Goal: Information Seeking & Learning: Learn about a topic

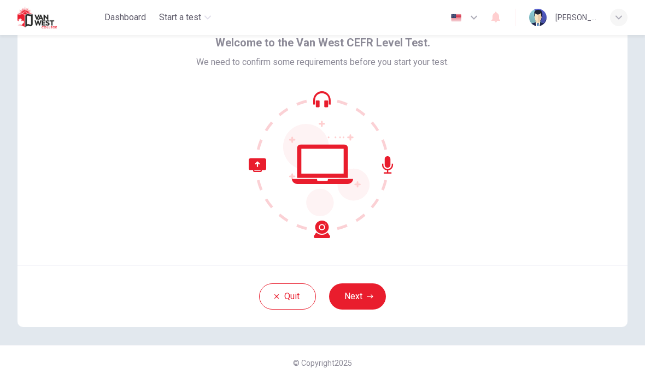
scroll to position [54, 0]
click at [362, 291] on button "Next" at bounding box center [357, 297] width 57 height 26
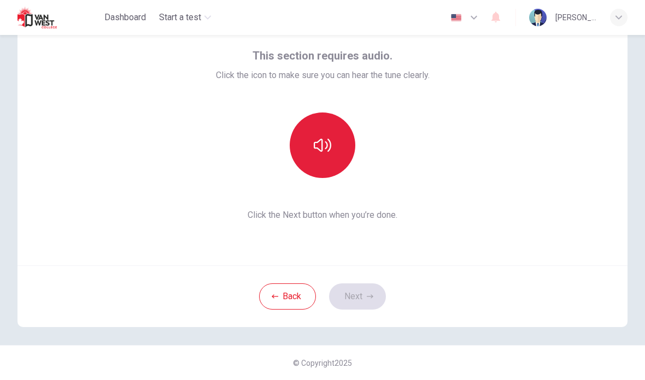
click at [340, 158] on button "button" at bounding box center [323, 146] width 66 height 66
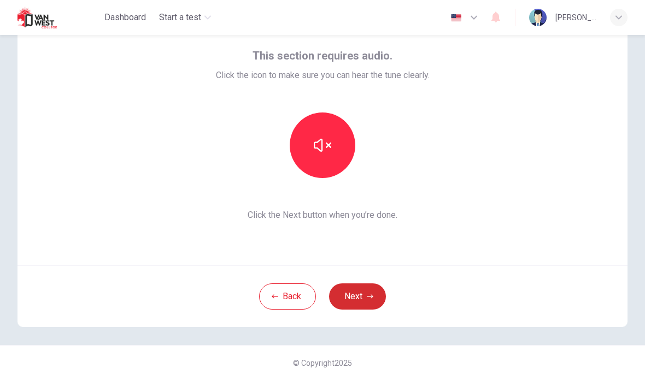
click at [353, 296] on button "Next" at bounding box center [357, 297] width 57 height 26
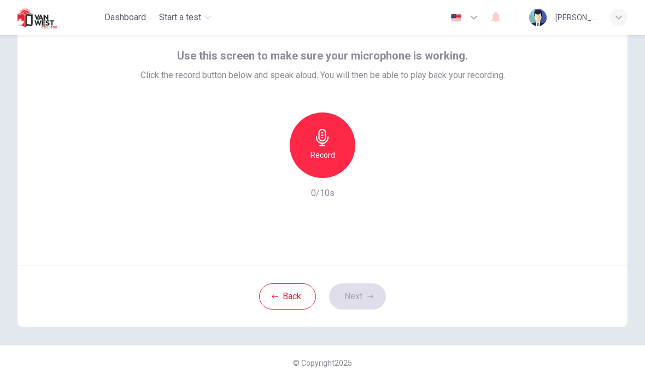
click at [332, 163] on div "Record" at bounding box center [323, 146] width 66 height 66
click at [367, 169] on icon "button" at bounding box center [372, 169] width 11 height 11
click at [362, 297] on button "Next" at bounding box center [357, 297] width 57 height 26
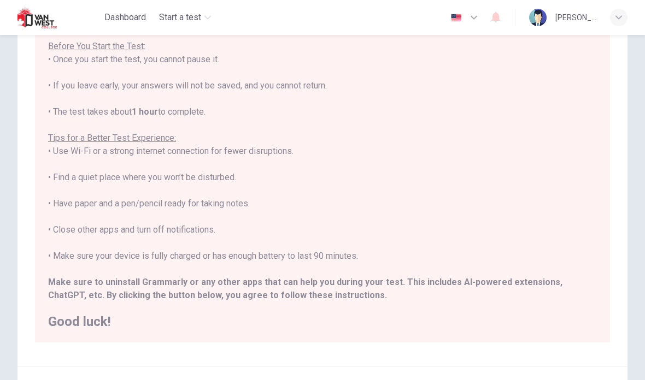
scroll to position [103, 0]
click at [175, 16] on span "Start a test" at bounding box center [180, 17] width 42 height 13
click at [79, 320] on h2 "Good luck!" at bounding box center [322, 323] width 549 height 13
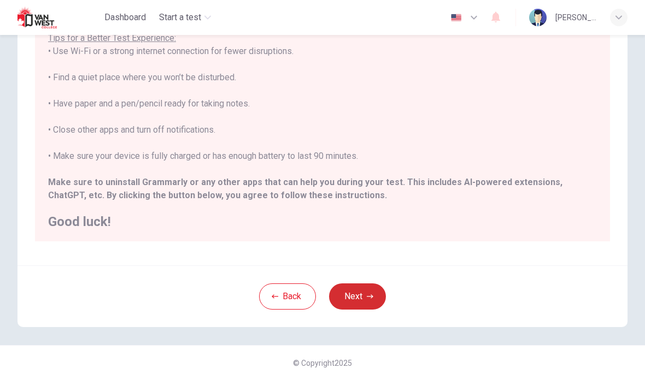
click at [360, 300] on button "Next" at bounding box center [357, 297] width 57 height 26
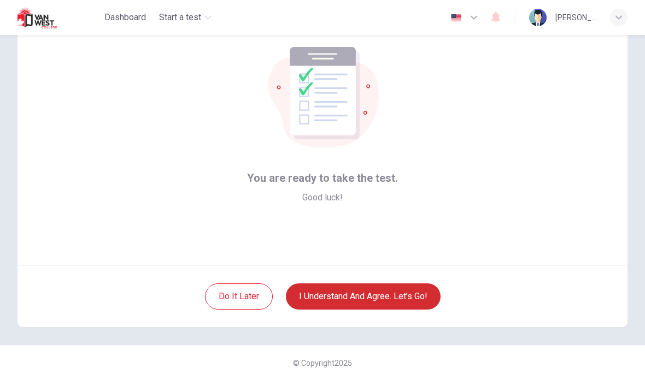
click at [381, 307] on button "I understand and agree. Let’s go!" at bounding box center [363, 297] width 155 height 26
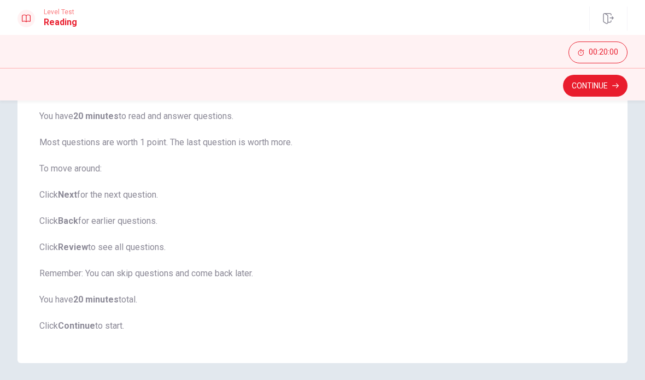
scroll to position [110, 0]
click at [590, 84] on button "Continue" at bounding box center [595, 86] width 65 height 22
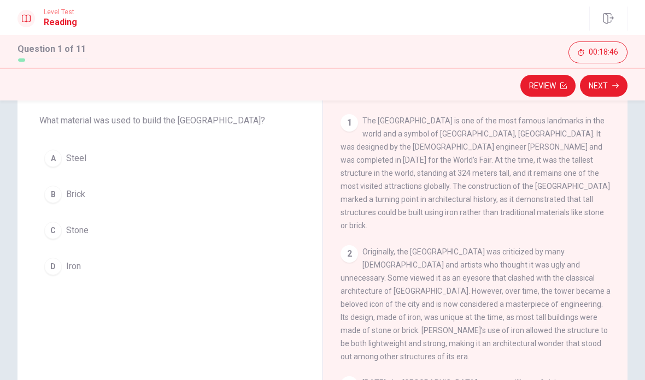
scroll to position [0, 0]
click at [76, 263] on span "Iron" at bounding box center [73, 266] width 15 height 13
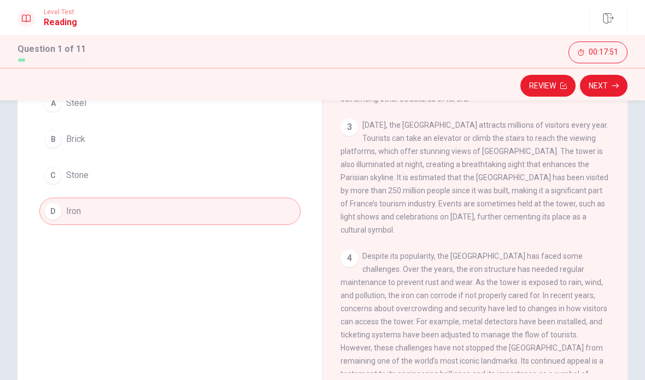
scroll to position [112, 0]
click at [447, 303] on div "4 Despite its popularity, the Eiffel Tower has faced some challenges. Over the …" at bounding box center [476, 321] width 270 height 144
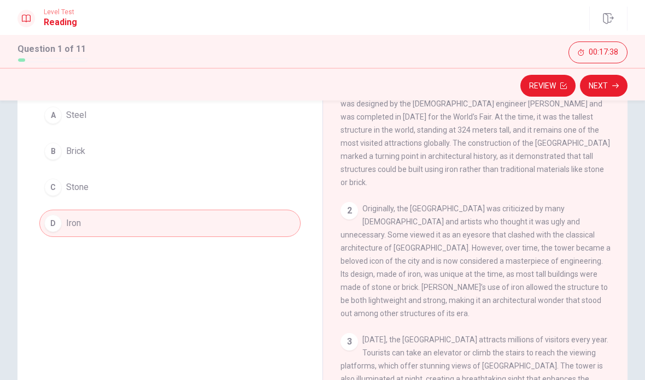
scroll to position [99, 0]
click at [451, 161] on span "The Eiffel Tower is one of the most famous landmarks in the world and a symbol …" at bounding box center [475, 130] width 269 height 114
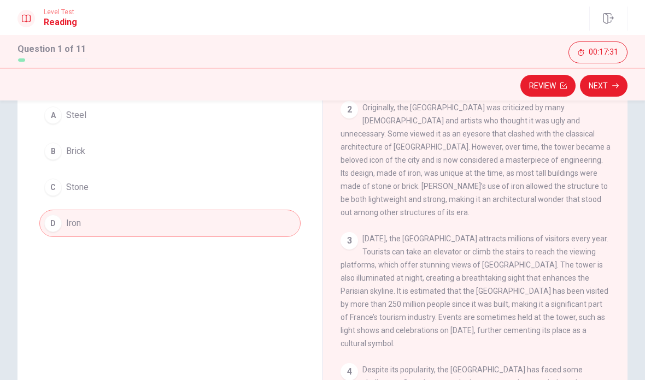
scroll to position [102, 0]
click at [600, 86] on button "Next" at bounding box center [604, 86] width 48 height 22
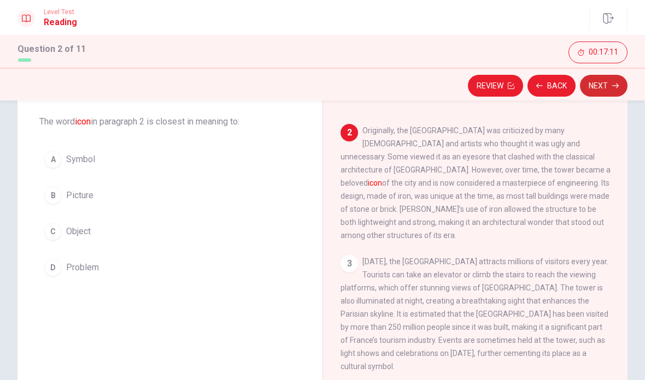
scroll to position [58, 0]
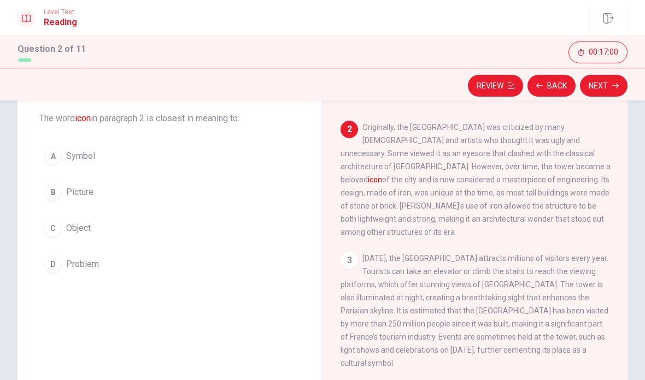
click at [84, 160] on span "Symbol" at bounding box center [80, 156] width 29 height 13
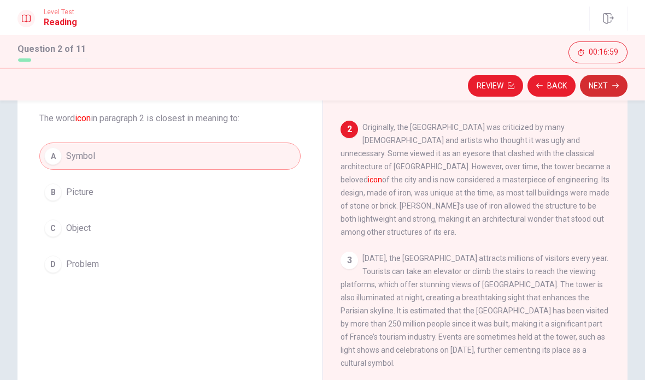
click at [616, 85] on icon "button" at bounding box center [615, 86] width 7 height 7
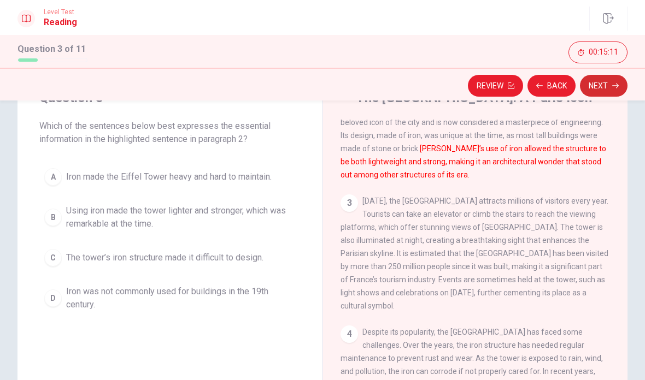
scroll to position [187, 0]
click at [255, 302] on span "Iron was not commonly used for buildings in the 19th century." at bounding box center [181, 298] width 230 height 26
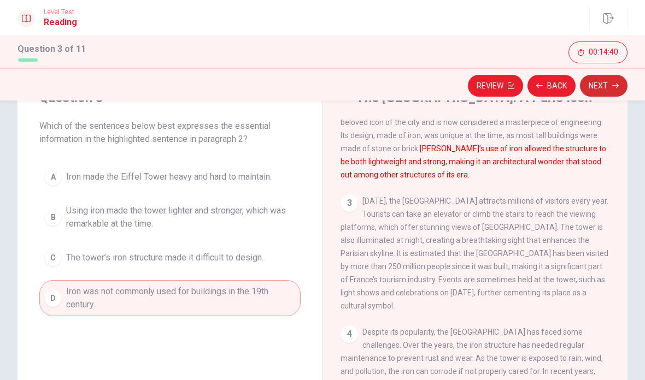
click at [608, 93] on button "Next" at bounding box center [604, 86] width 48 height 22
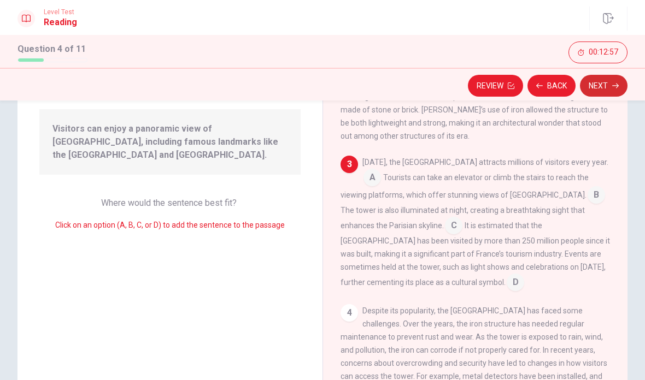
scroll to position [166, 0]
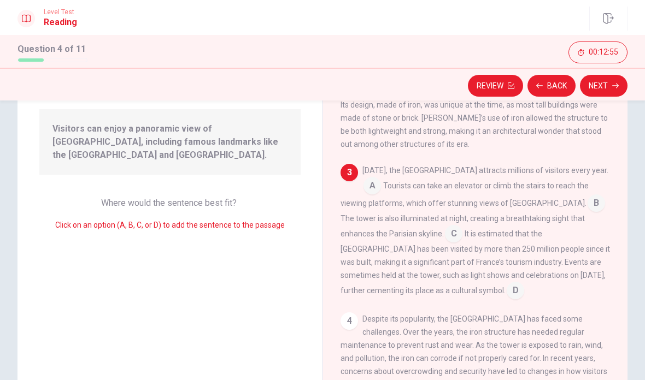
click at [588, 196] on input at bounding box center [596, 204] width 17 height 17
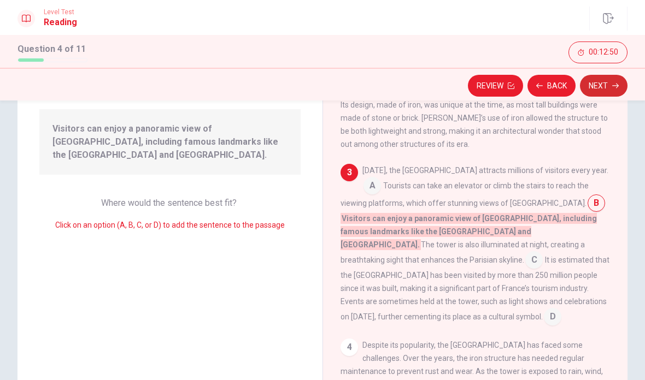
click at [610, 93] on button "Next" at bounding box center [604, 86] width 48 height 22
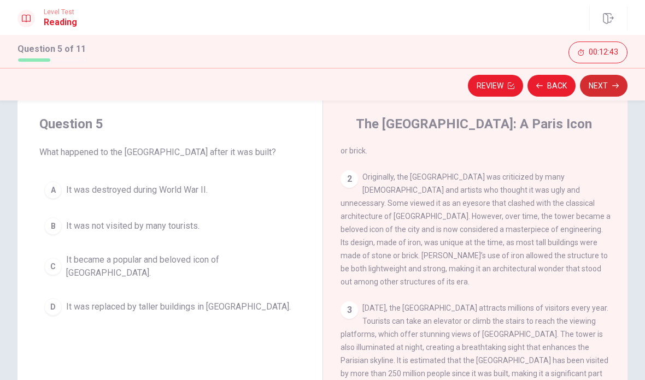
scroll to position [110, 0]
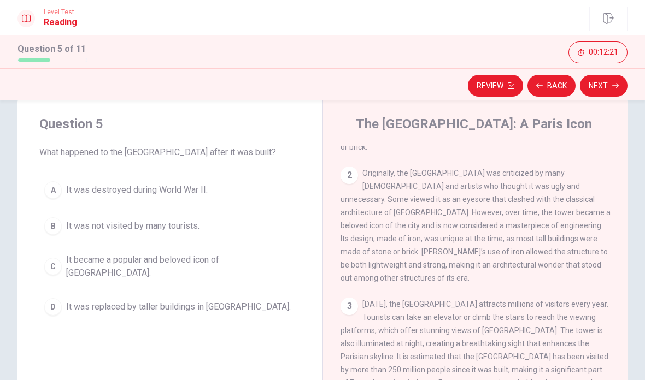
click at [131, 271] on button "C It became a popular and beloved icon of Paris." at bounding box center [169, 267] width 261 height 36
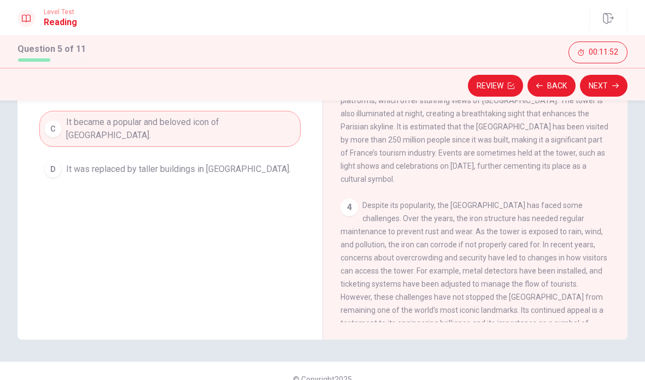
scroll to position [166, 0]
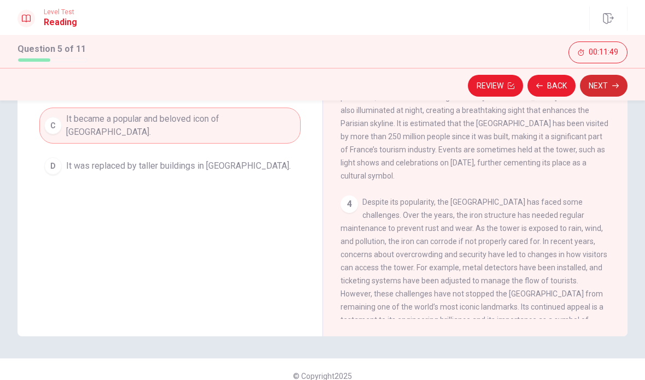
click at [612, 88] on button "Next" at bounding box center [604, 86] width 48 height 22
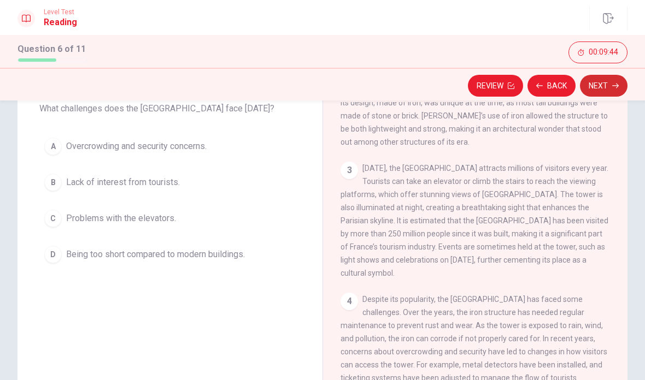
scroll to position [66, 0]
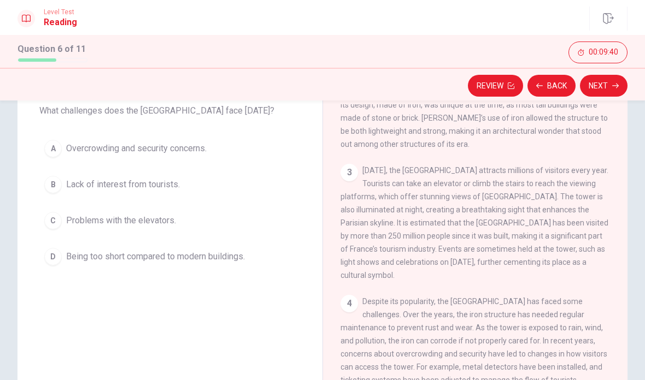
click at [181, 146] on span "Overcrowding and security concerns." at bounding box center [136, 148] width 140 height 13
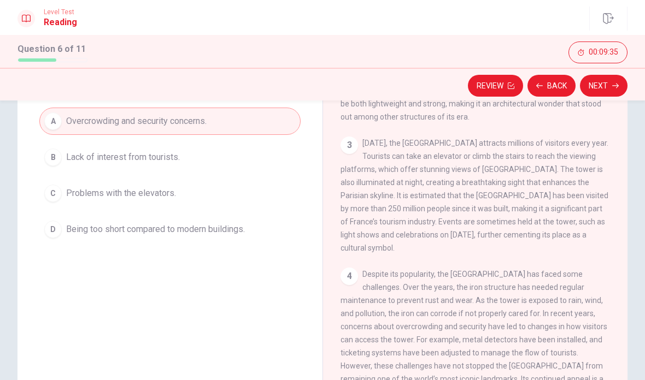
scroll to position [94, 0]
click at [608, 87] on button "Next" at bounding box center [604, 86] width 48 height 22
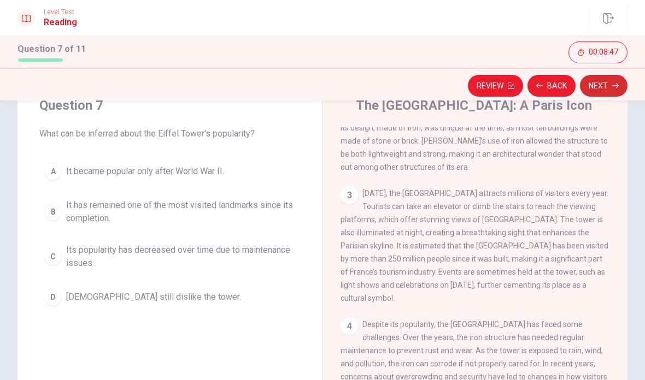
scroll to position [44, 0]
click at [122, 213] on span "It has remained one of the most visited landmarks since its completion." at bounding box center [181, 211] width 230 height 26
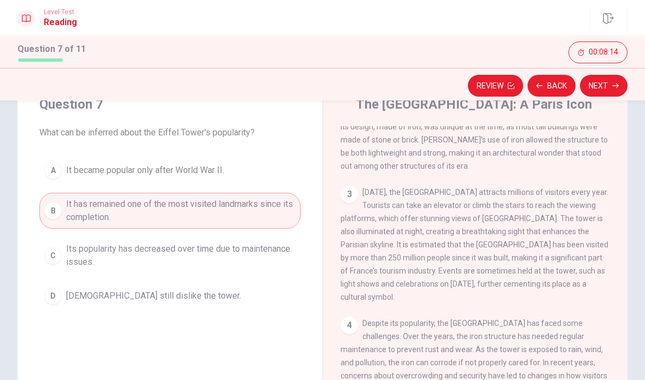
click at [143, 259] on span "Its popularity has decreased over time due to maintenance issues." at bounding box center [181, 256] width 230 height 26
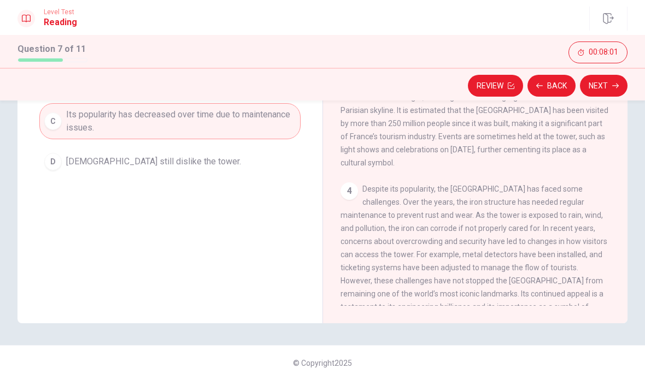
scroll to position [179, 0]
click at [538, 259] on span "Despite its popularity, the Eiffel Tower has faced some challenges. Over the ye…" at bounding box center [474, 255] width 267 height 140
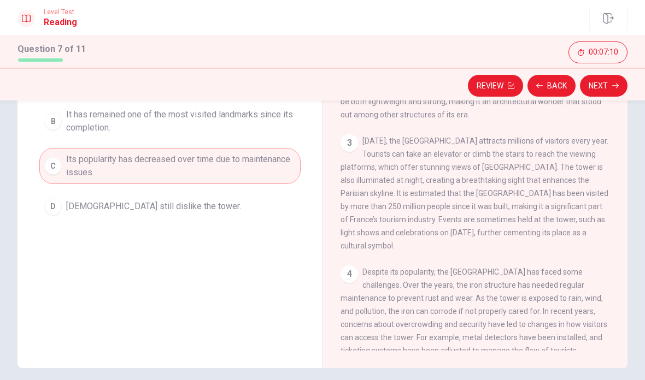
scroll to position [94, 0]
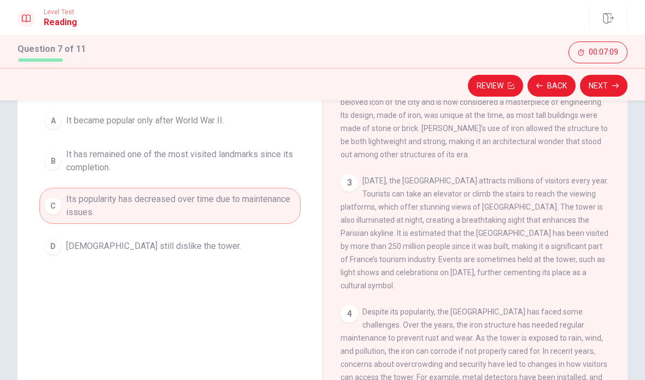
click at [219, 120] on span "It became popular only after World War II." at bounding box center [145, 120] width 158 height 13
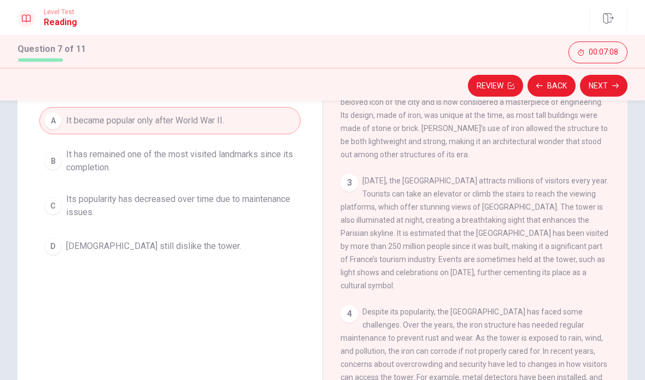
click at [213, 166] on span "It has remained one of the most visited landmarks since its completion." at bounding box center [181, 161] width 230 height 26
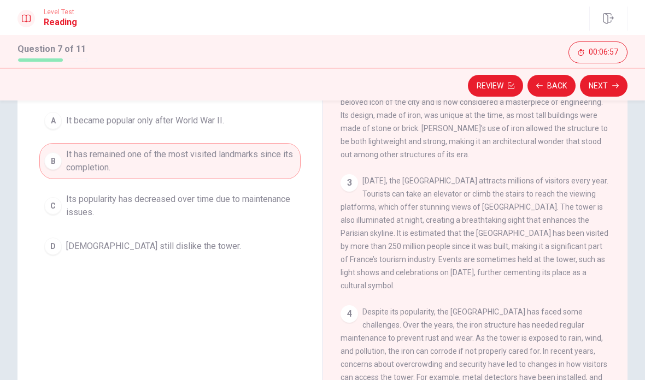
click at [600, 92] on button "Next" at bounding box center [604, 86] width 48 height 22
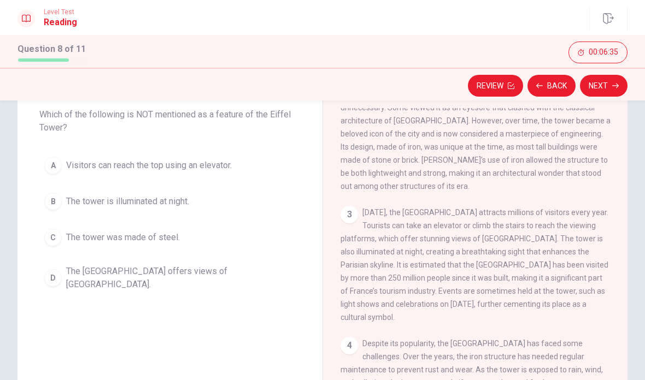
scroll to position [63, 0]
click at [175, 239] on span "The tower was made of steel." at bounding box center [123, 237] width 114 height 13
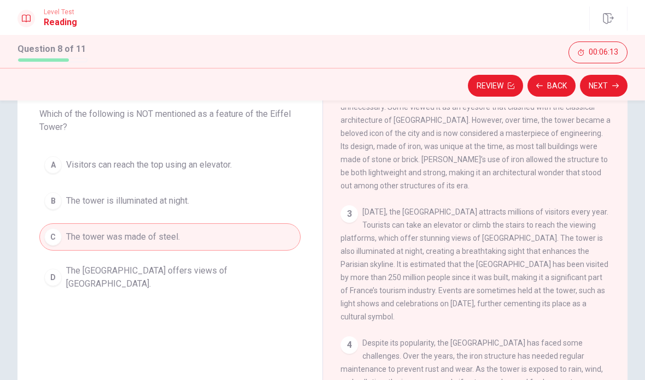
click at [606, 95] on button "Next" at bounding box center [604, 86] width 48 height 22
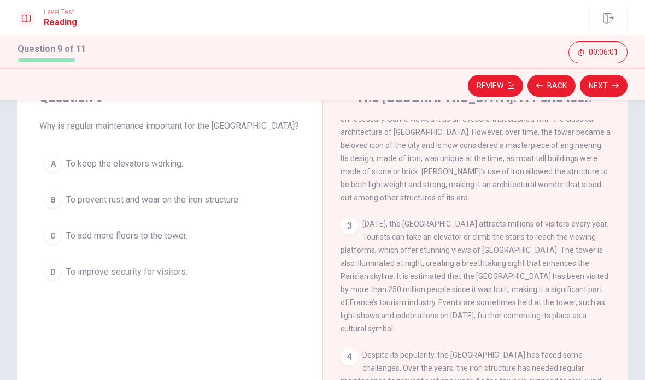
scroll to position [49, 0]
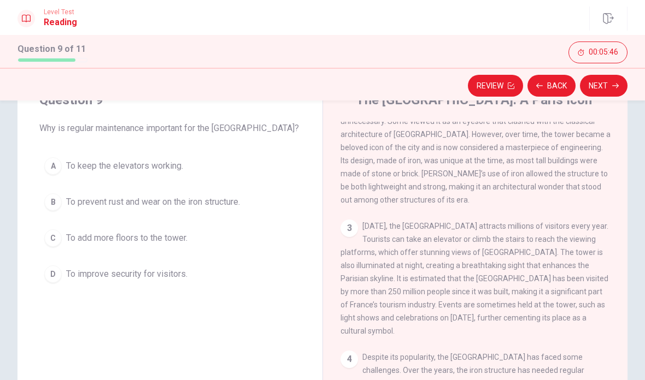
click at [234, 195] on button "B To prevent rust and wear on the iron structure." at bounding box center [169, 202] width 261 height 27
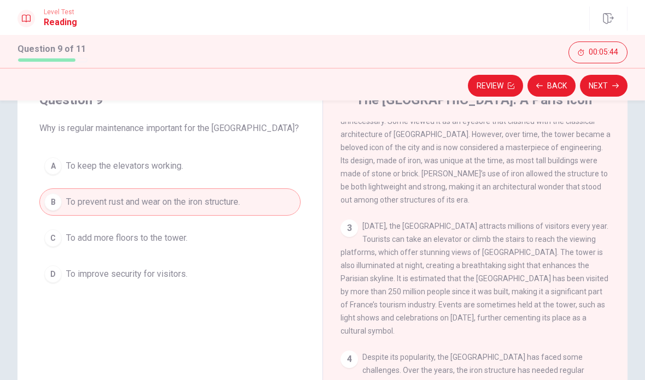
click at [181, 274] on span "To improve security for visitors." at bounding box center [126, 274] width 121 height 13
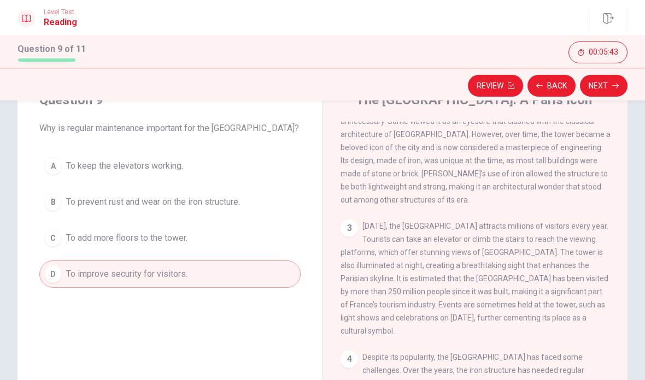
click at [217, 207] on span "To prevent rust and wear on the iron structure." at bounding box center [153, 202] width 174 height 13
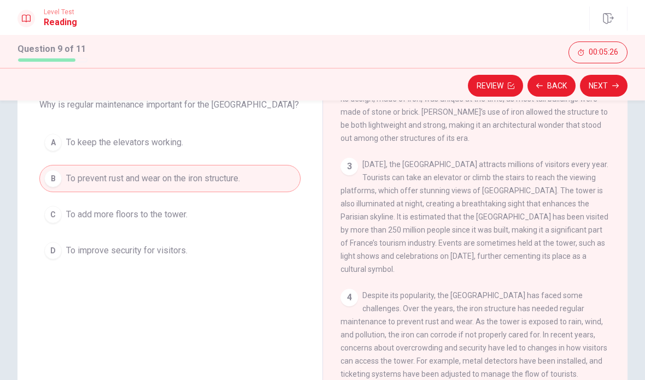
scroll to position [73, 0]
click at [596, 88] on button "Next" at bounding box center [604, 86] width 48 height 22
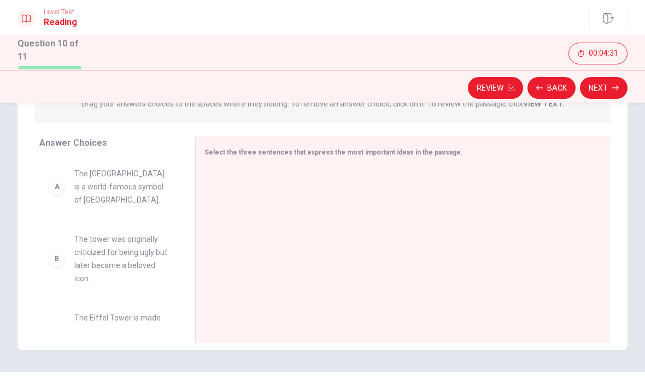
scroll to position [154, 0]
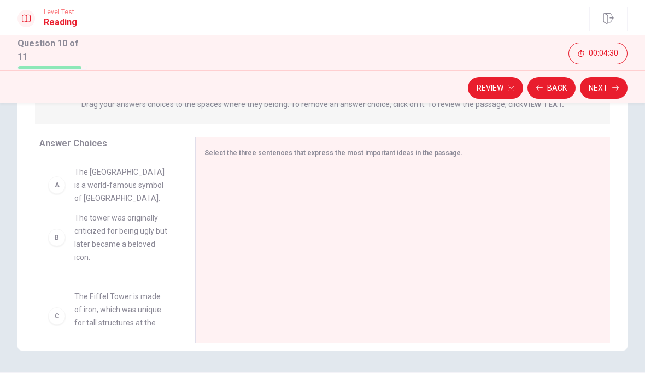
click at [134, 191] on div "B The tower was originally criticized for being ugly but later became a beloved…" at bounding box center [108, 243] width 138 height 168
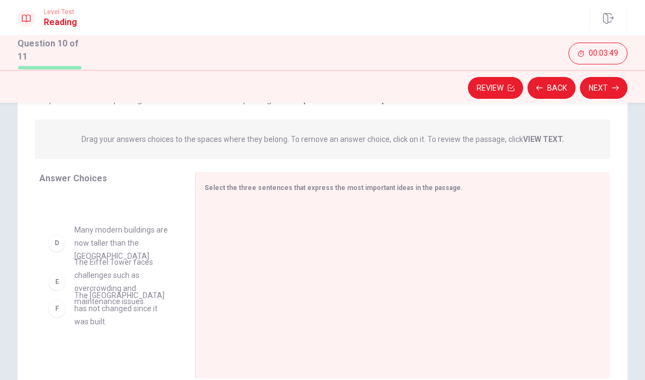
scroll to position [198, 0]
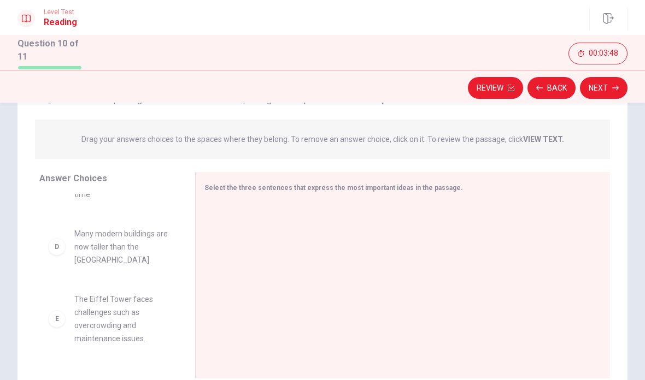
click at [162, 284] on div "E The Eiffel Tower faces challenges such as overcrowding and maintenance issues." at bounding box center [108, 319] width 138 height 70
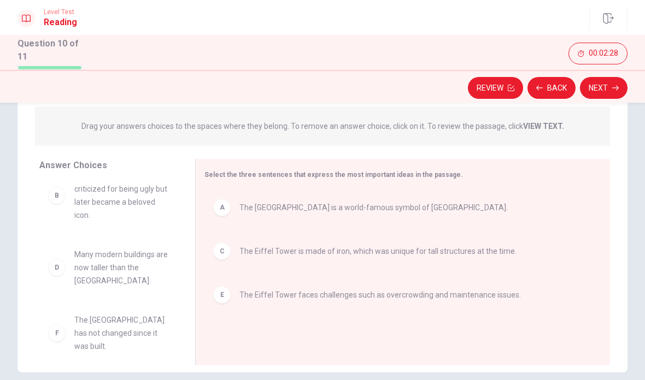
scroll to position [20, 0]
click at [610, 88] on button "Next" at bounding box center [604, 88] width 48 height 22
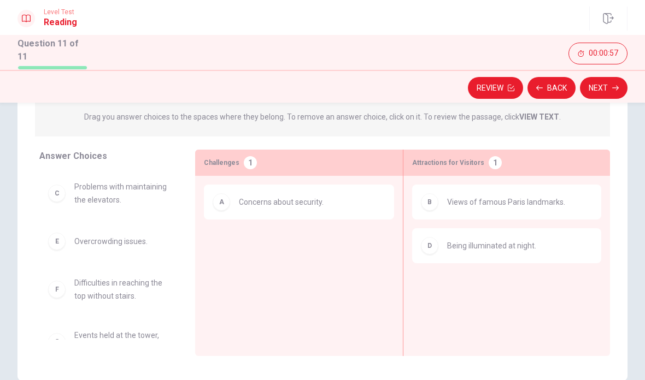
scroll to position [127, 0]
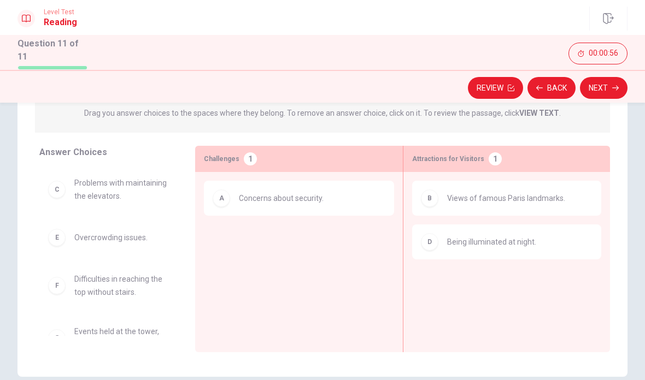
click at [148, 296] on span "Difficulties in reaching the top without stairs." at bounding box center [121, 286] width 95 height 26
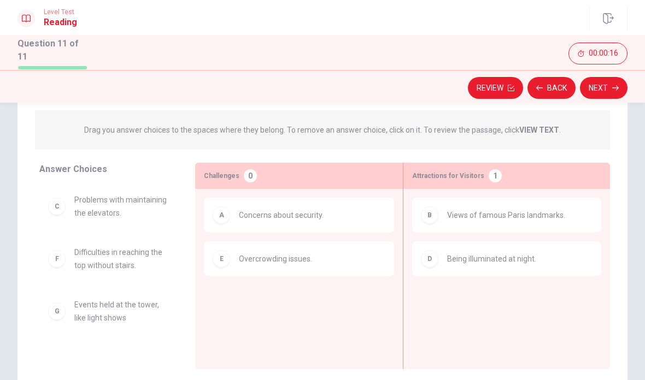
scroll to position [110, 0]
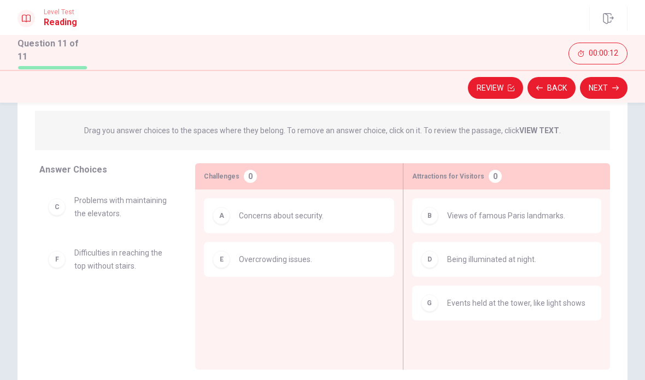
click at [615, 89] on icon "button" at bounding box center [615, 88] width 7 height 7
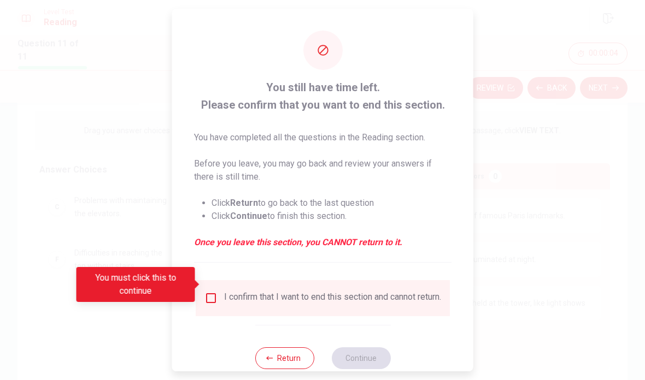
click at [540, 140] on div at bounding box center [322, 190] width 645 height 380
click at [213, 292] on input "You must click this to continue" at bounding box center [210, 298] width 13 height 13
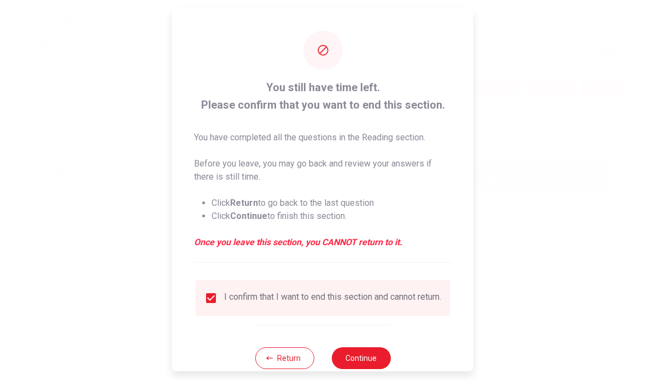
click at [361, 350] on button "Continue" at bounding box center [360, 359] width 59 height 22
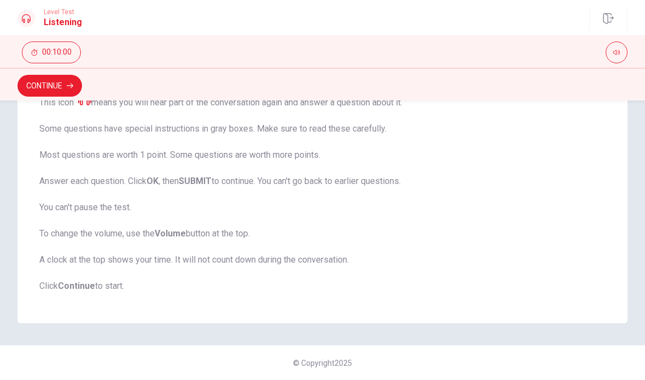
scroll to position [205, 0]
click at [47, 86] on button "Continue" at bounding box center [49, 86] width 65 height 22
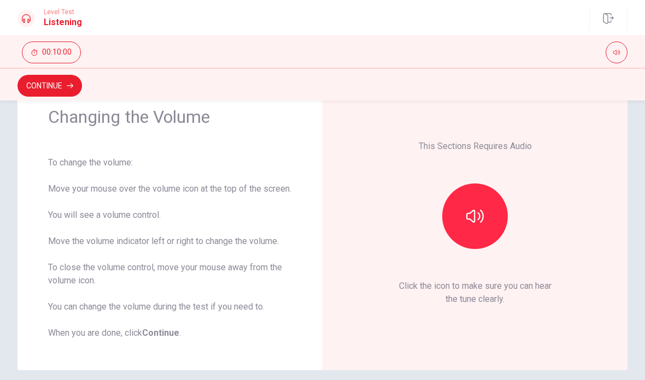
scroll to position [58, 0]
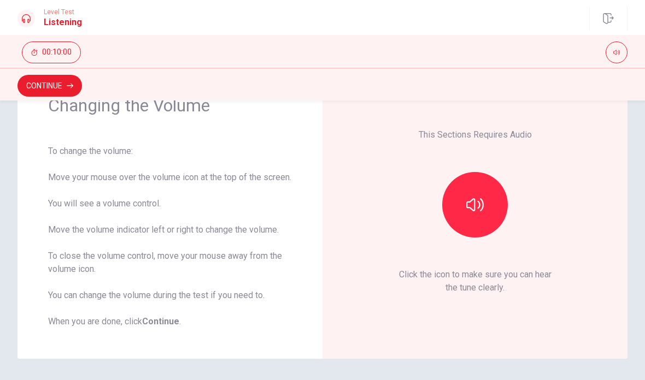
click at [487, 224] on button "button" at bounding box center [475, 205] width 66 height 66
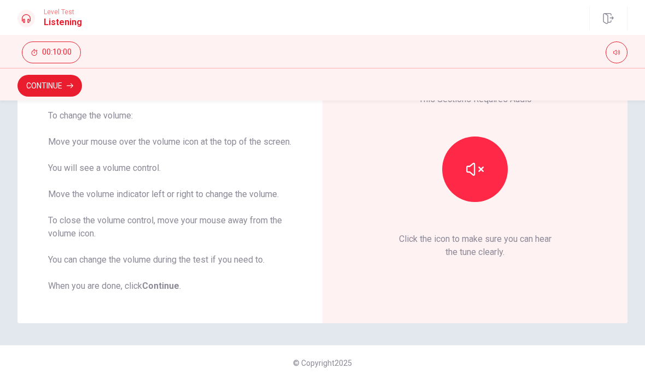
scroll to position [107, 0]
click at [84, 69] on div "Continue" at bounding box center [322, 84] width 645 height 33
click at [67, 86] on icon "button" at bounding box center [70, 86] width 7 height 7
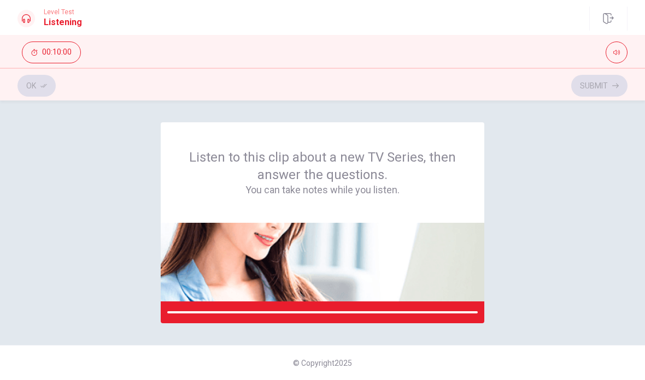
scroll to position [0, 0]
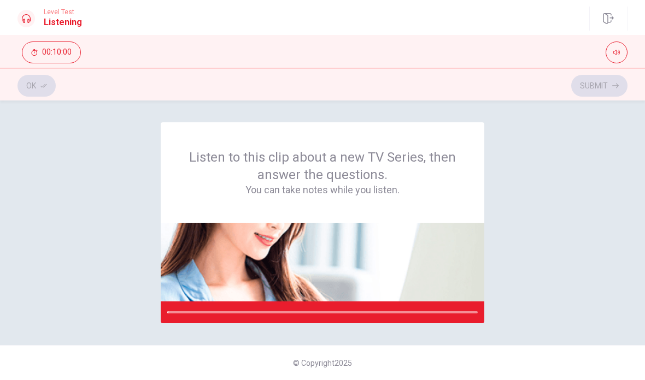
click at [480, 194] on div "Listen to this clip about a new TV Series, then answer the questions. You can t…" at bounding box center [323, 172] width 324 height 101
click at [540, 151] on div "Listen to this clip about a new TV Series, then answer the questions. You can t…" at bounding box center [322, 222] width 610 height 201
click at [548, 171] on div "Listen to this clip about a new TV Series, then answer the questions. You can t…" at bounding box center [322, 222] width 610 height 201
click at [577, 174] on div "Listen to this clip about a new TV Series, then answer the questions. You can t…" at bounding box center [322, 222] width 610 height 201
click at [595, 89] on div "Ok Submit" at bounding box center [322, 85] width 610 height 21
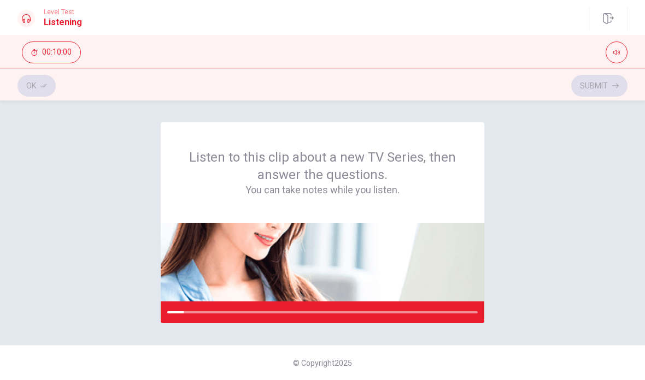
click at [357, 179] on div "Listen to this clip about a new TV Series, then answer the questions. You can t…" at bounding box center [322, 173] width 271 height 48
click at [185, 311] on div at bounding box center [323, 313] width 324 height 22
click at [186, 313] on div at bounding box center [322, 313] width 310 height 2
click at [181, 312] on div at bounding box center [175, 313] width 16 height 2
click at [301, 224] on img at bounding box center [323, 262] width 324 height 79
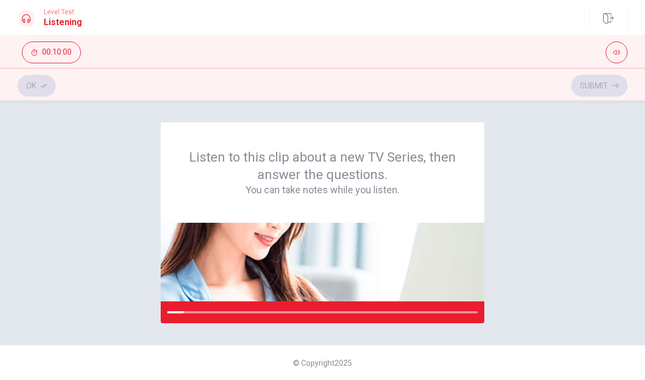
click at [360, 197] on div "Listen to this clip about a new TV Series, then answer the questions. You can t…" at bounding box center [323, 172] width 324 height 101
click at [366, 174] on div "Listen to this clip about a new TV Series, then answer the questions. You can t…" at bounding box center [322, 173] width 271 height 48
click at [330, 259] on img at bounding box center [323, 262] width 324 height 79
click at [327, 230] on img at bounding box center [323, 262] width 324 height 79
click at [40, 98] on div "Ok Submit" at bounding box center [322, 84] width 645 height 33
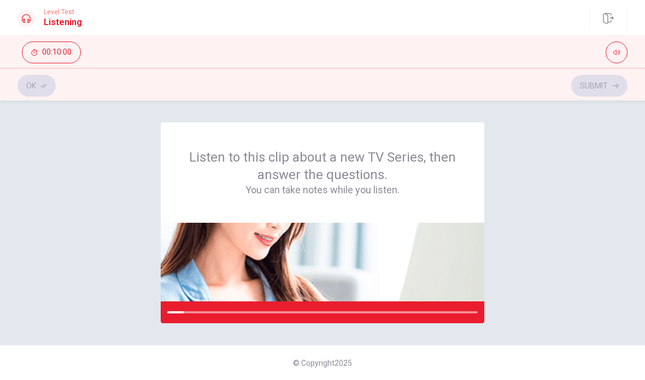
click at [66, 52] on span "00:10:00" at bounding box center [57, 52] width 30 height 9
click at [35, 58] on button "button" at bounding box center [33, 53] width 22 height 22
click at [621, 49] on button "button" at bounding box center [617, 53] width 22 height 22
click at [617, 51] on icon "button" at bounding box center [616, 52] width 7 height 7
click at [603, 15] on icon "button" at bounding box center [608, 18] width 10 height 11
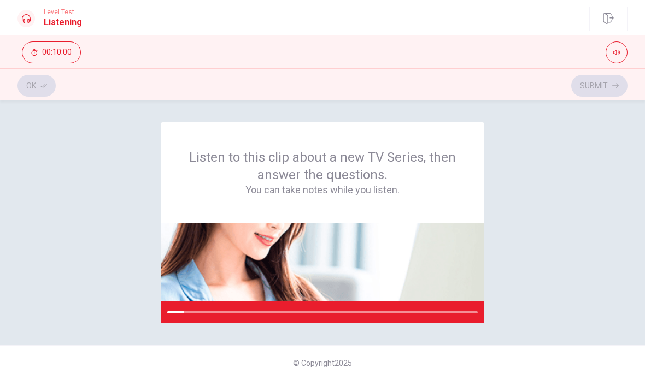
click at [22, 26] on div at bounding box center [25, 18] width 17 height 17
click at [33, 16] on div at bounding box center [25, 18] width 17 height 17
click at [607, 91] on div "Ok Submit" at bounding box center [322, 85] width 610 height 21
click at [614, 15] on button "button" at bounding box center [608, 19] width 38 height 24
click at [55, 21] on h1 "Listening" at bounding box center [63, 22] width 38 height 13
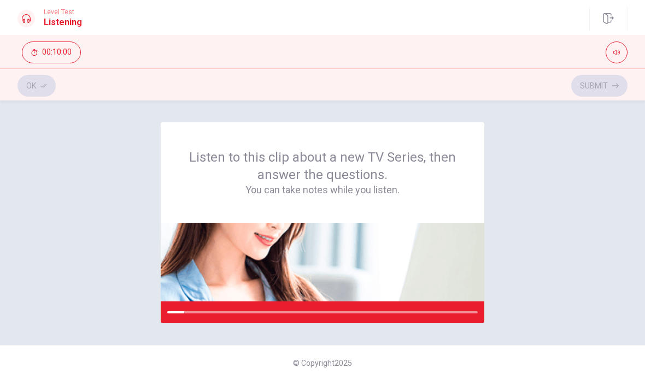
click at [40, 18] on div "Level Test Listening" at bounding box center [49, 18] width 65 height 21
click at [624, 51] on button "button" at bounding box center [617, 53] width 22 height 22
click at [617, 54] on icon "button" at bounding box center [616, 52] width 7 height 7
click at [610, 19] on icon "button" at bounding box center [608, 18] width 11 height 11
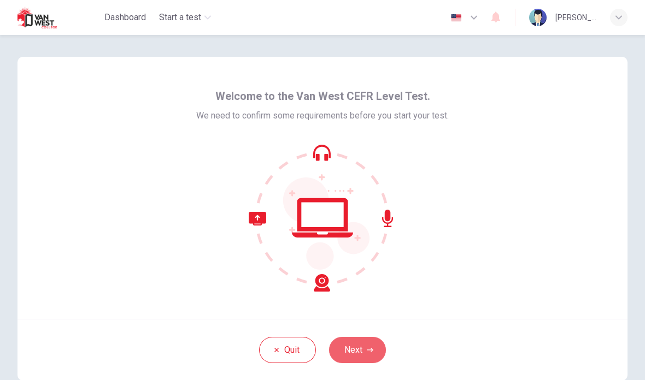
click at [368, 350] on icon "button" at bounding box center [370, 350] width 7 height 7
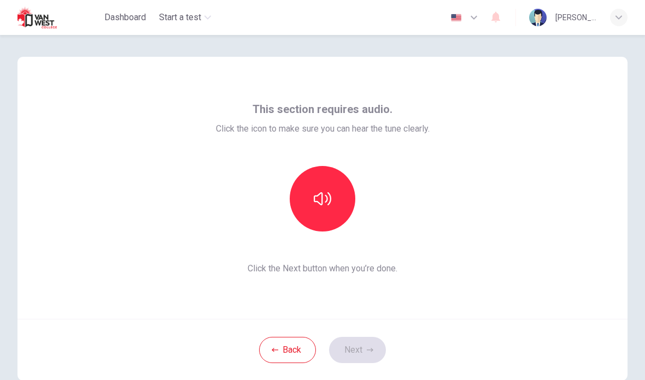
click at [343, 218] on button "button" at bounding box center [323, 199] width 66 height 66
click at [367, 354] on button "Next" at bounding box center [357, 350] width 57 height 26
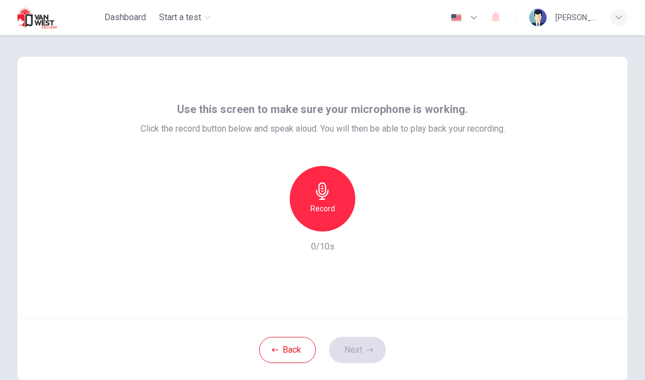
click at [336, 194] on div "Record" at bounding box center [323, 199] width 66 height 66
click at [376, 228] on icon "button" at bounding box center [372, 223] width 11 height 11
click at [333, 206] on h6 "Record" at bounding box center [322, 208] width 25 height 13
click at [374, 228] on div "button" at bounding box center [372, 222] width 17 height 17
click at [350, 358] on button "Next" at bounding box center [357, 350] width 57 height 26
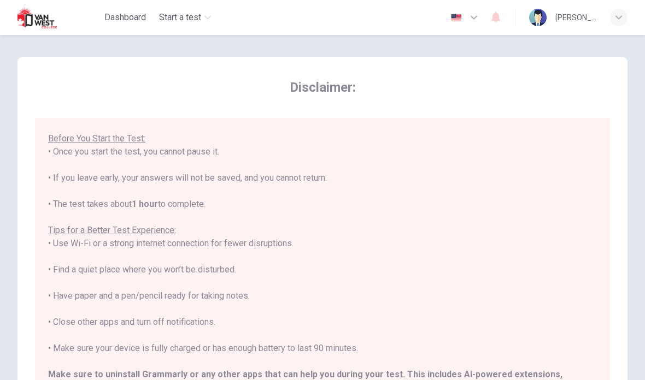
scroll to position [103, 0]
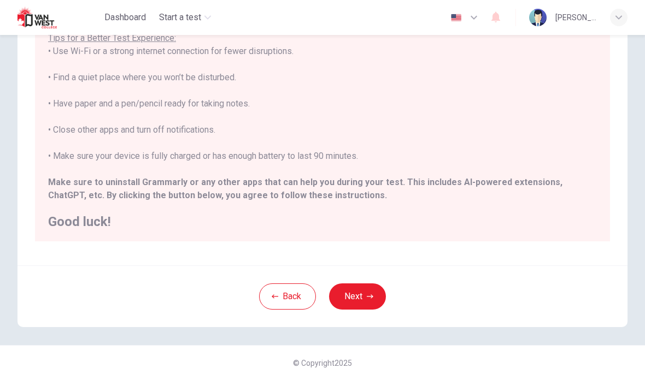
click at [282, 298] on button "Back" at bounding box center [287, 297] width 57 height 26
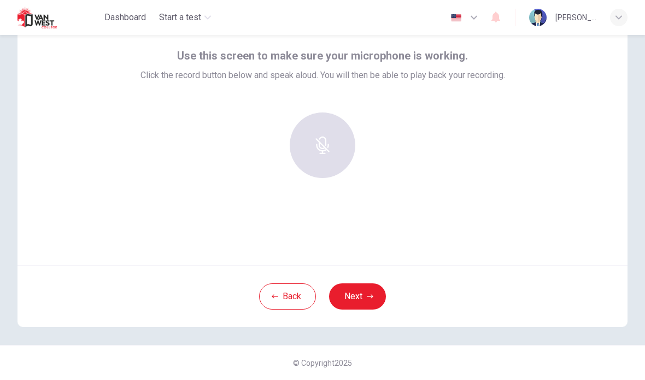
scroll to position [54, 0]
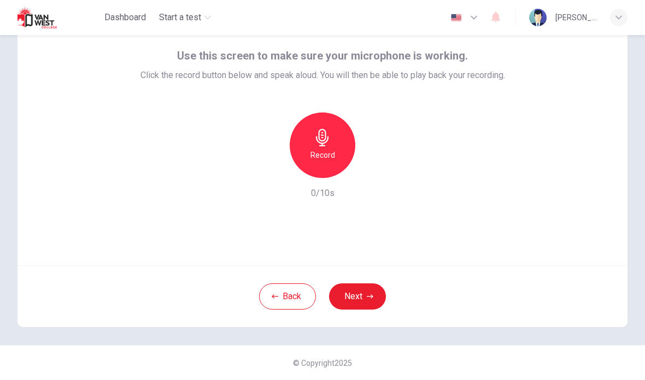
click at [331, 150] on h6 "Record" at bounding box center [322, 155] width 25 height 13
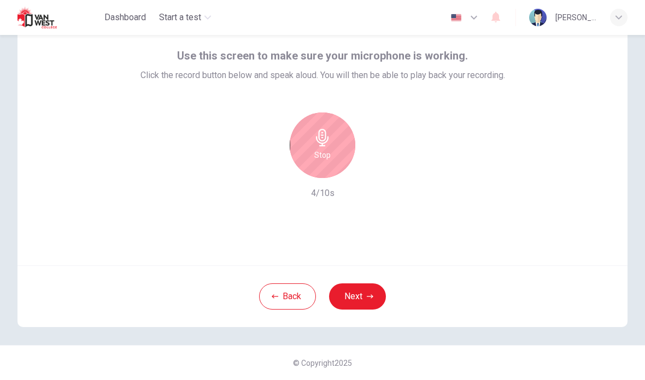
click at [340, 149] on div "Stop" at bounding box center [323, 146] width 66 height 66
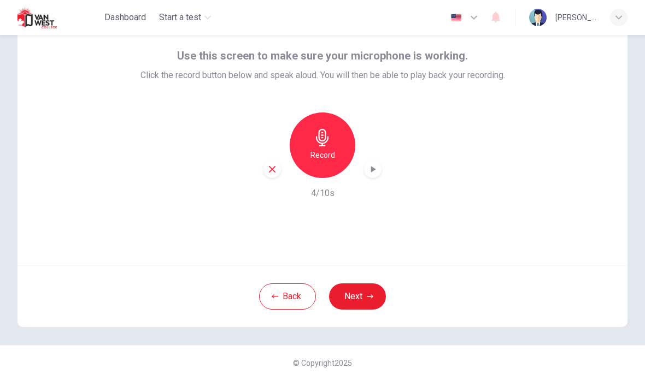
click at [371, 173] on icon "button" at bounding box center [372, 169] width 11 height 11
click at [337, 300] on button "Next" at bounding box center [357, 297] width 57 height 26
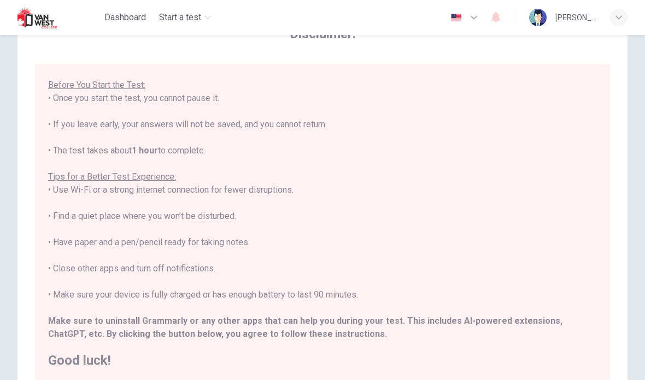
scroll to position [103, 0]
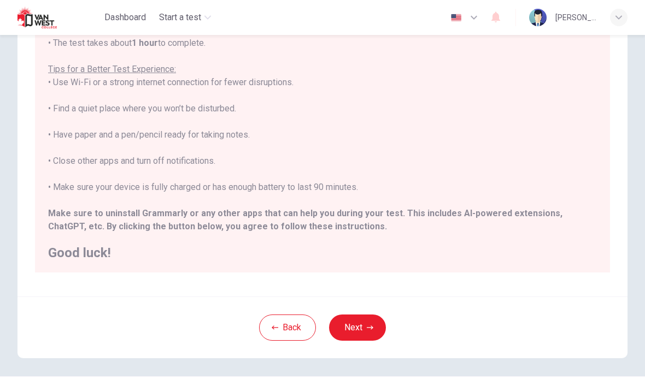
click at [513, 52] on div "****IMPORTANT: You cannot change the language during the test.**** Please choos…" at bounding box center [322, 63] width 549 height 394
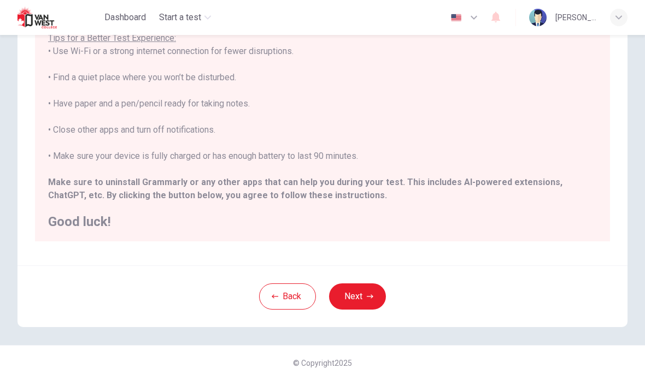
click at [362, 296] on button "Next" at bounding box center [357, 297] width 57 height 26
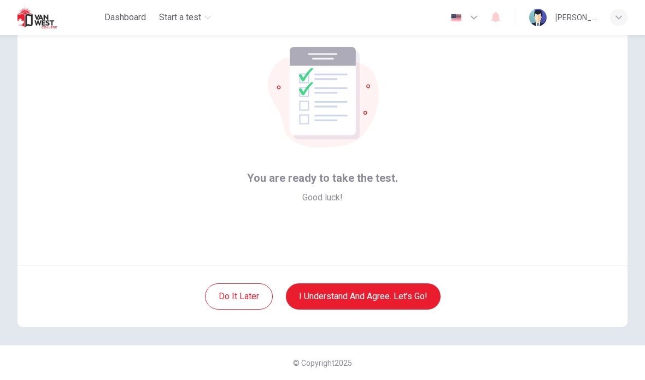
scroll to position [54, 0]
click at [419, 297] on button "I understand and agree. Let’s go!" at bounding box center [363, 297] width 155 height 26
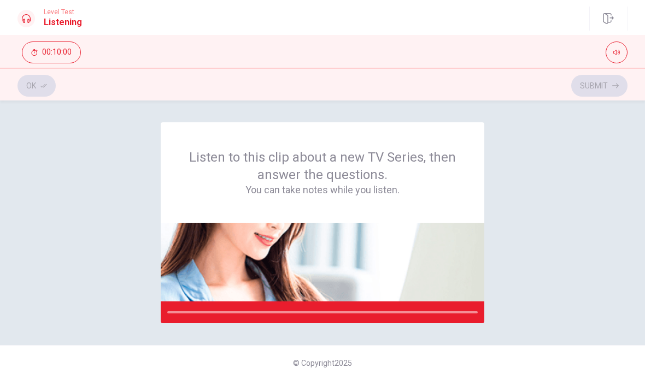
click at [603, 18] on icon "button" at bounding box center [608, 18] width 11 height 11
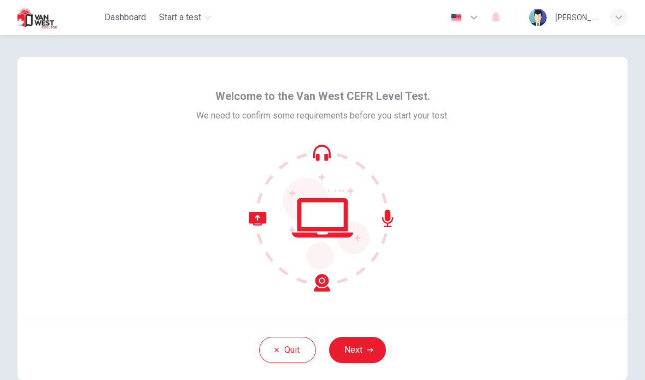
click at [355, 354] on button "Next" at bounding box center [357, 350] width 57 height 26
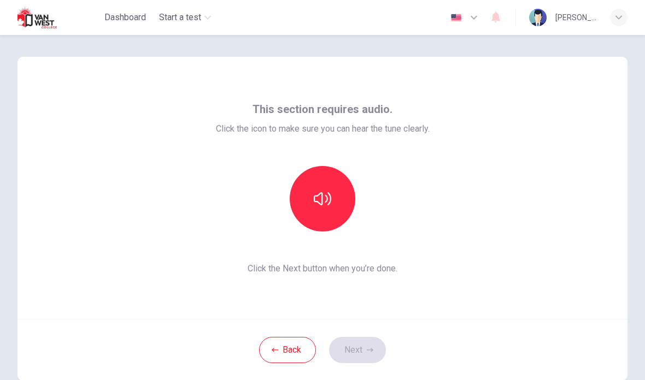
click at [336, 208] on button "button" at bounding box center [323, 199] width 66 height 66
click at [364, 354] on button "Next" at bounding box center [357, 350] width 57 height 26
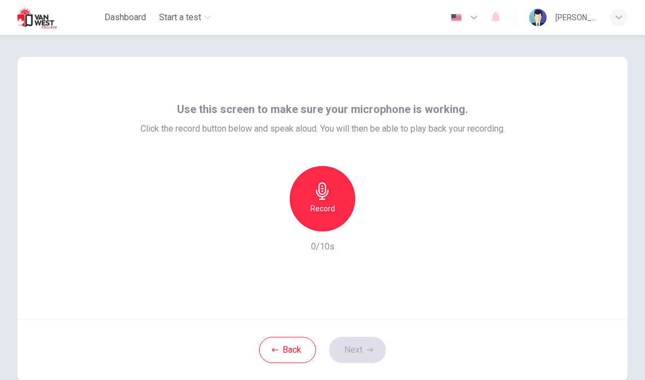
click at [323, 221] on div "Record" at bounding box center [323, 199] width 66 height 66
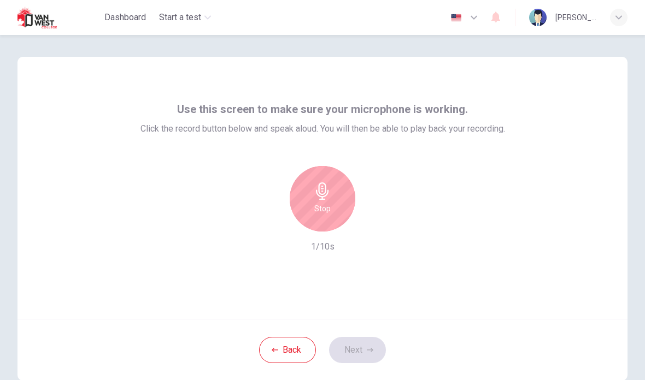
click at [332, 220] on div "Stop" at bounding box center [323, 199] width 66 height 66
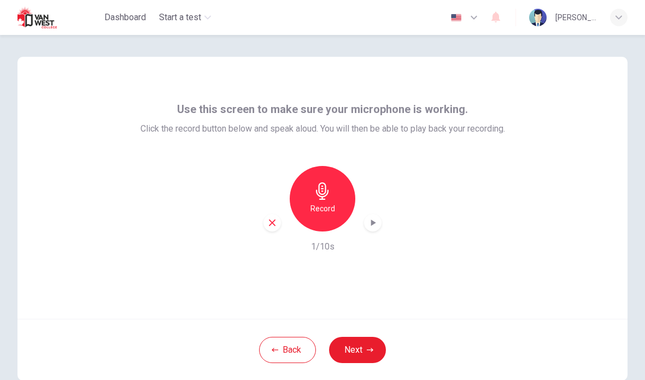
click at [373, 351] on icon "button" at bounding box center [370, 350] width 7 height 7
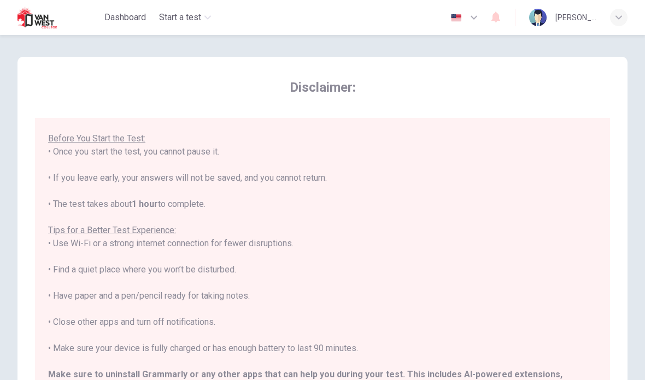
scroll to position [103, 0]
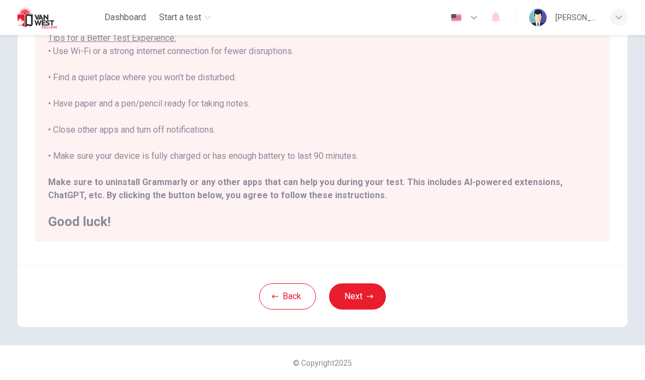
click at [364, 304] on button "Next" at bounding box center [357, 297] width 57 height 26
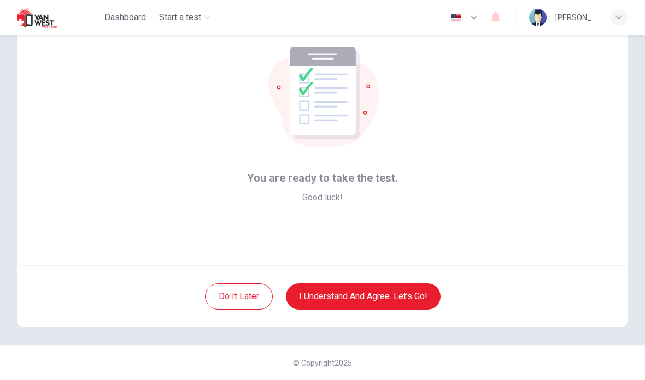
scroll to position [54, 0]
click at [423, 303] on button "I understand and agree. Let’s go!" at bounding box center [363, 297] width 155 height 26
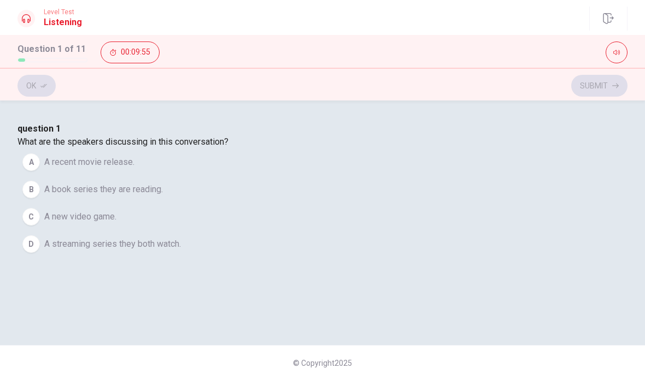
scroll to position [37, 0]
click at [181, 251] on span "A streaming series they both watch." at bounding box center [112, 244] width 137 height 13
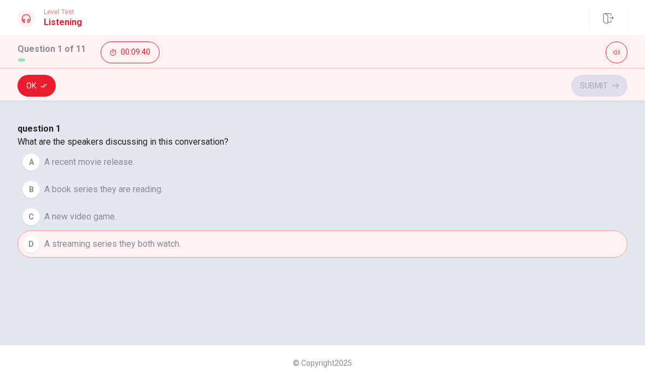
click at [46, 87] on icon "button" at bounding box center [43, 86] width 7 height 7
click at [601, 91] on button "Submit" at bounding box center [599, 86] width 56 height 22
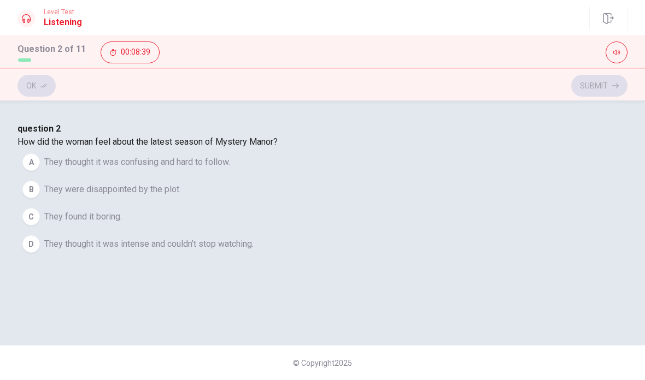
click at [254, 251] on span "They thought it was intense and couldn’t stop watching." at bounding box center [148, 244] width 209 height 13
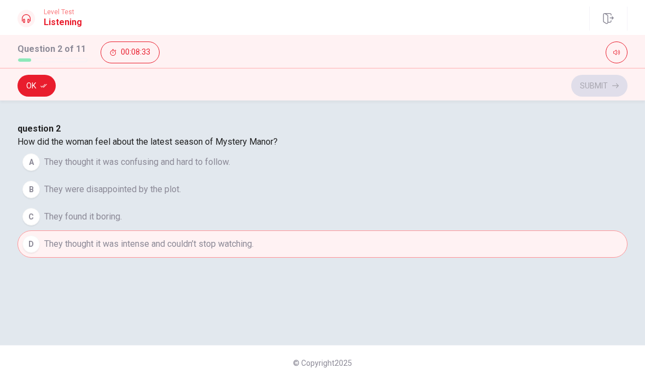
click at [44, 91] on button "Ok" at bounding box center [36, 86] width 38 height 22
click at [605, 83] on button "Submit" at bounding box center [599, 86] width 56 height 22
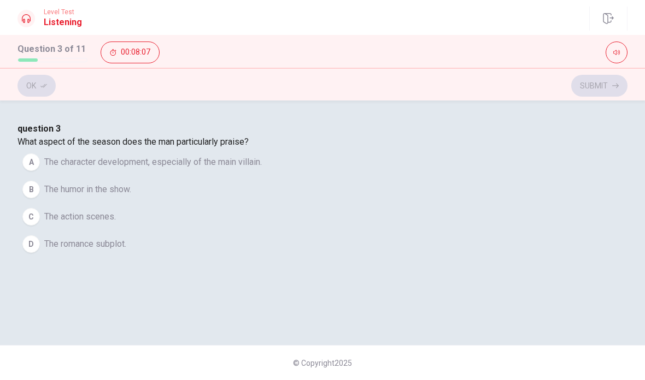
click at [116, 224] on span "The action scenes." at bounding box center [80, 216] width 72 height 13
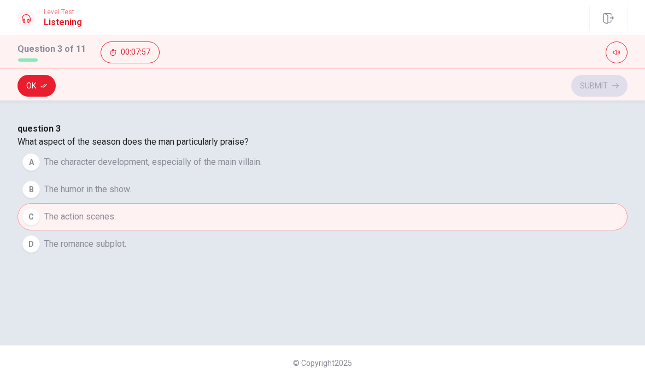
click at [345, 176] on button "A The character development, especially of the main villain." at bounding box center [322, 162] width 610 height 27
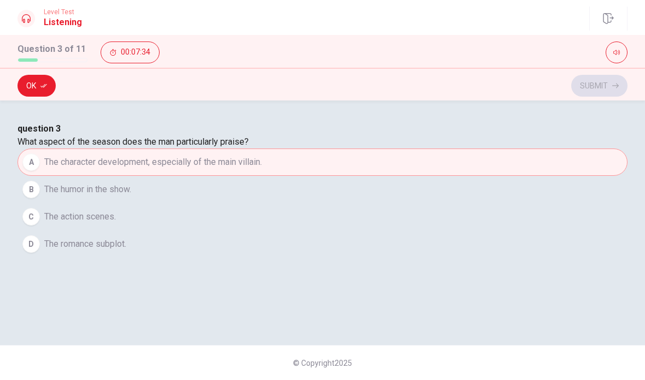
click at [116, 224] on span "The action scenes." at bounding box center [80, 216] width 72 height 13
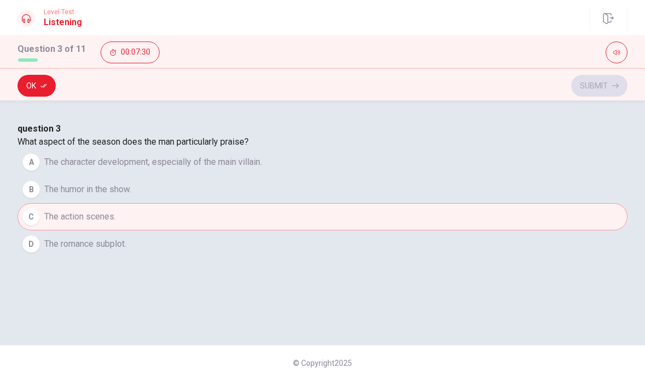
click at [39, 92] on button "Ok" at bounding box center [36, 86] width 38 height 22
click at [353, 178] on div "question 3 What aspect of the season does the man particularly praise? A The ch…" at bounding box center [322, 190] width 610 height 136
click at [262, 169] on span "The character development, especially of the main villain." at bounding box center [153, 162] width 218 height 13
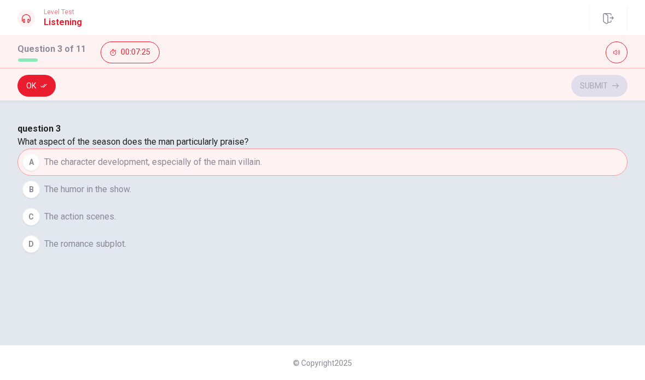
click at [273, 231] on button "C The action scenes." at bounding box center [322, 216] width 610 height 27
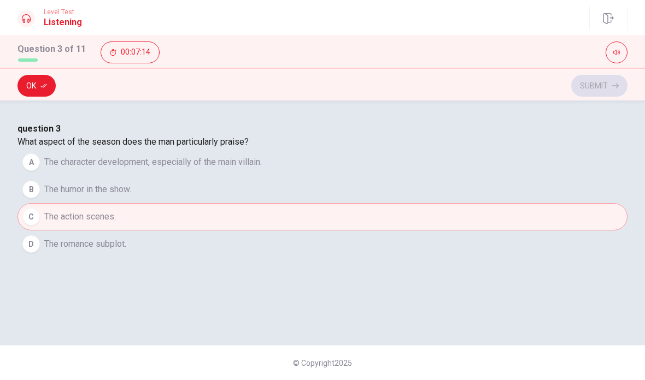
click at [262, 169] on span "The character development, especially of the main villain." at bounding box center [153, 162] width 218 height 13
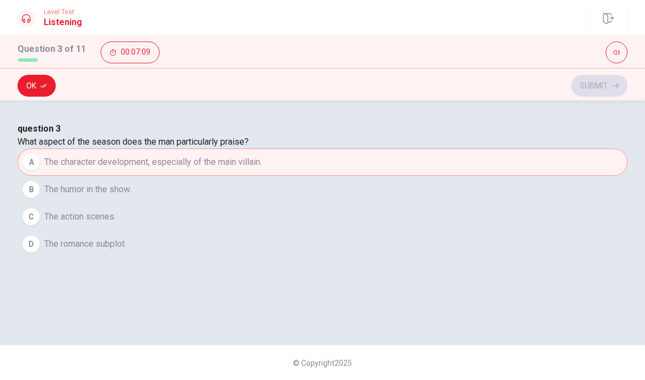
click at [34, 89] on button "Ok" at bounding box center [36, 86] width 38 height 22
click at [41, 92] on div "Ok Submit" at bounding box center [322, 85] width 610 height 21
click at [333, 203] on button "B The humor in the show." at bounding box center [322, 189] width 610 height 27
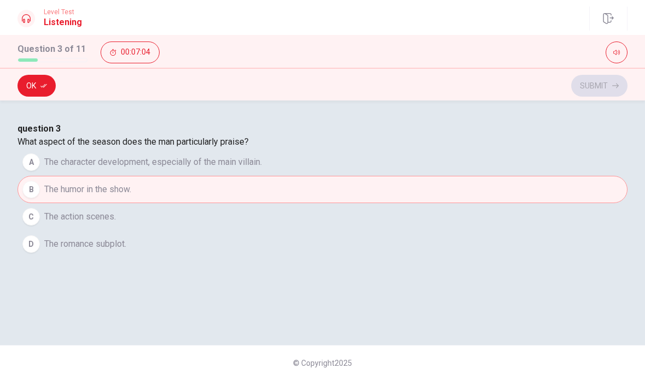
click at [300, 231] on button "C The action scenes." at bounding box center [322, 216] width 610 height 27
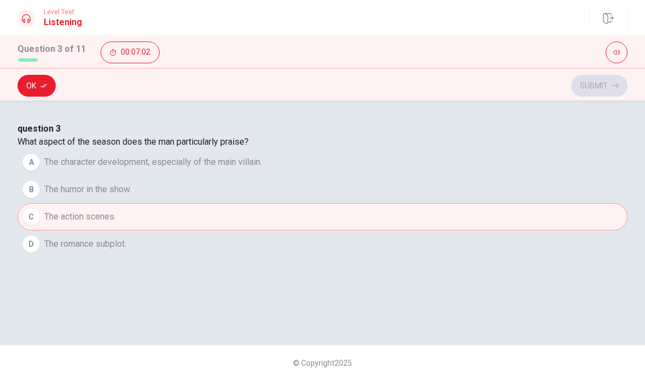
click at [38, 93] on button "Ok" at bounding box center [36, 86] width 38 height 22
click at [606, 122] on div "question 3 What aspect of the season does the man particularly praise? A The ch…" at bounding box center [322, 190] width 610 height 136
click at [595, 92] on button "Submit" at bounding box center [599, 86] width 56 height 22
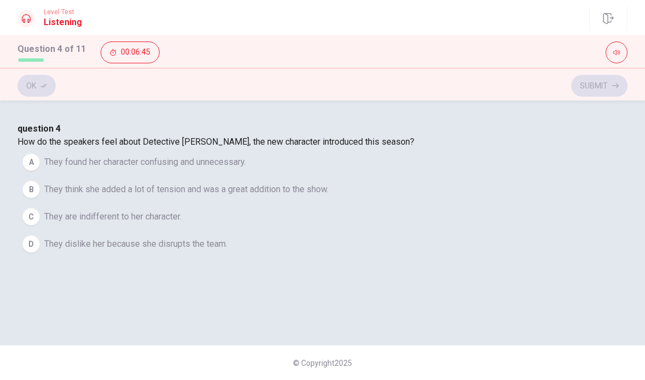
scroll to position [62, 0]
click at [329, 196] on span "They think she added a lot of tension and was a great addition to the show." at bounding box center [186, 189] width 284 height 13
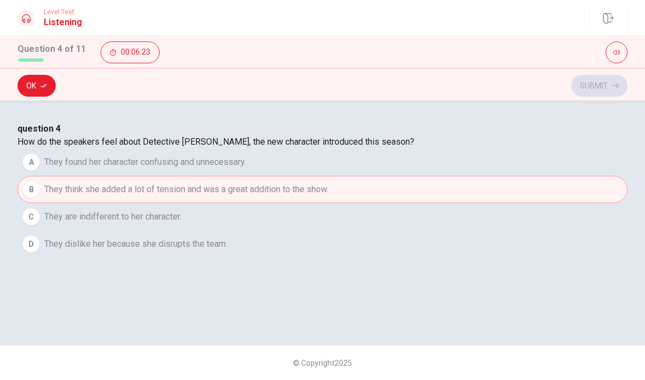
click at [37, 84] on button "Ok" at bounding box center [36, 86] width 38 height 22
click at [591, 85] on button "Submit" at bounding box center [599, 86] width 56 height 22
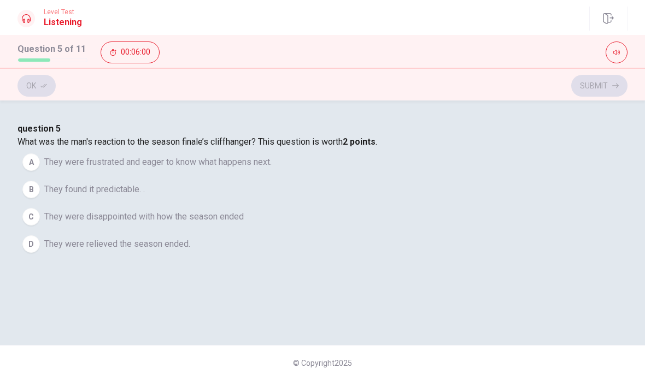
click at [244, 224] on span "They were disappointed with how the season ended" at bounding box center [144, 216] width 200 height 13
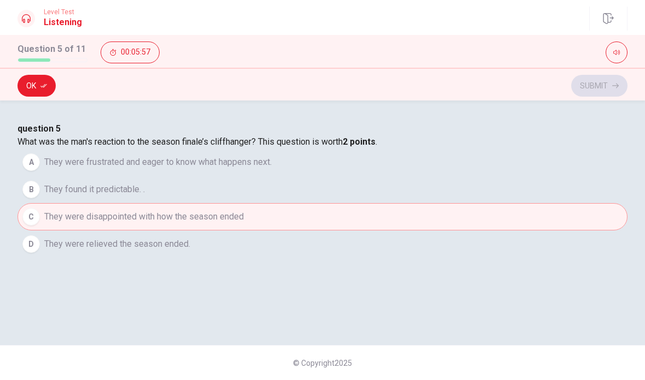
click at [190, 251] on span "They were relieved the season ended." at bounding box center [117, 244] width 146 height 13
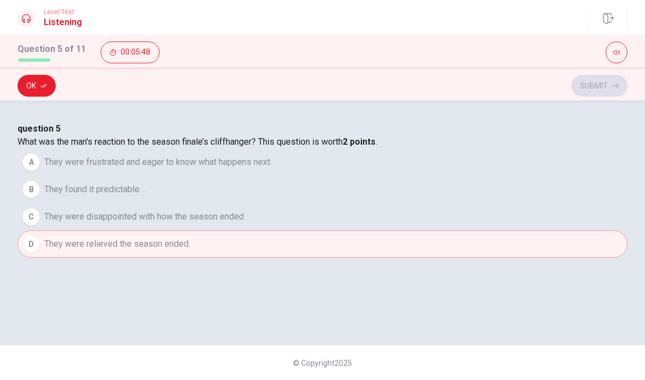
click at [244, 224] on span "They were disappointed with how the season ended" at bounding box center [144, 216] width 200 height 13
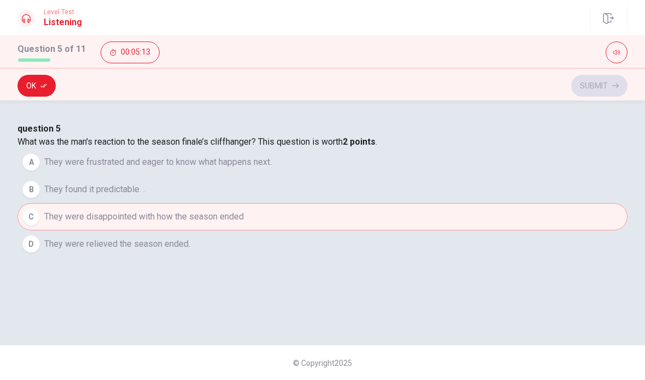
click at [260, 169] on span "They were frustrated and eager to know what happens next." at bounding box center [157, 162] width 227 height 13
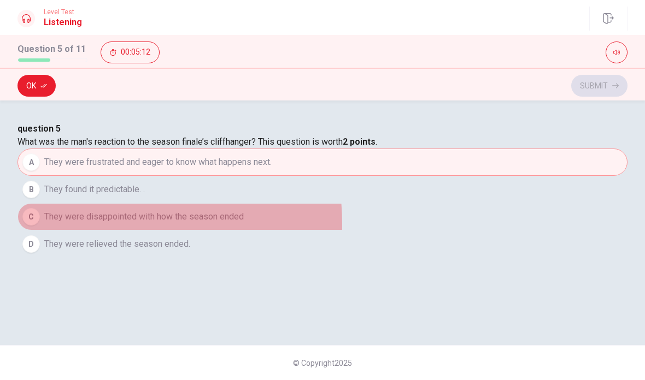
click at [226, 231] on button "C They were disappointed with how the season ended" at bounding box center [322, 216] width 610 height 27
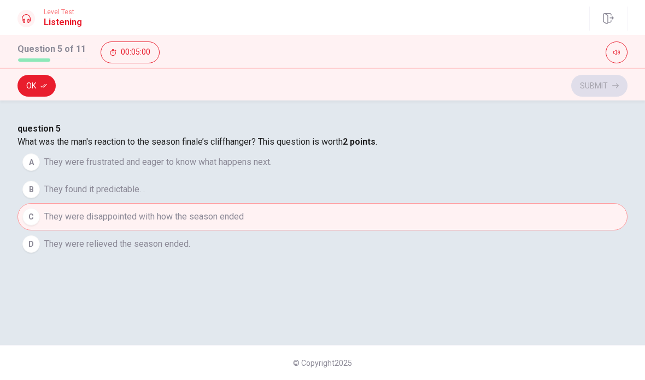
click at [190, 251] on span "They were relieved the season ended." at bounding box center [117, 244] width 146 height 13
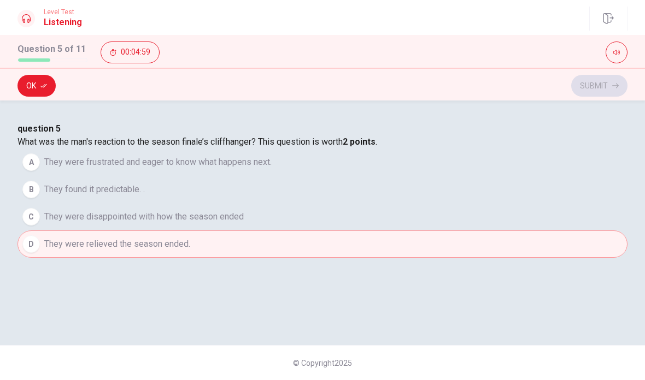
click at [228, 231] on button "C They were disappointed with how the season ended" at bounding box center [322, 216] width 610 height 27
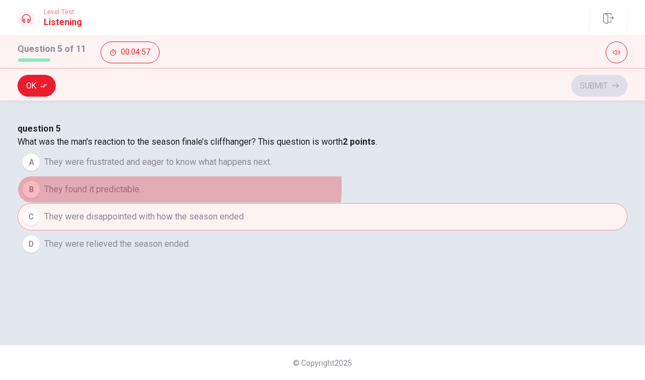
click at [145, 196] on span "They found it predictable. ." at bounding box center [94, 189] width 101 height 13
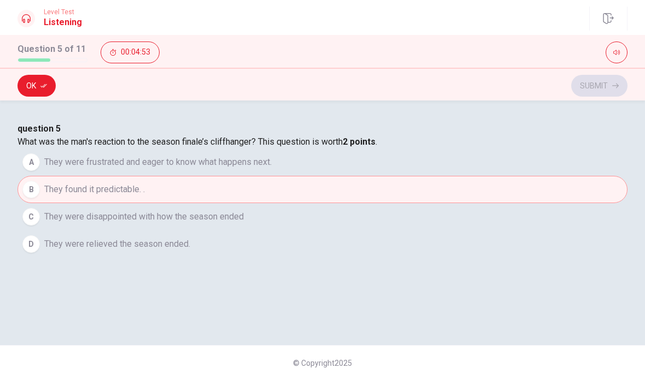
click at [264, 169] on span "They were frustrated and eager to know what happens next." at bounding box center [157, 162] width 227 height 13
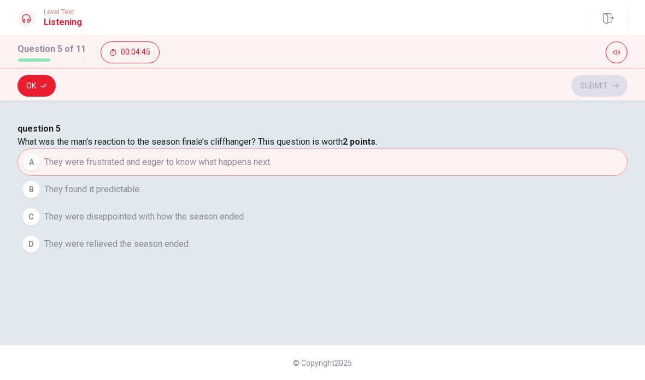
click at [44, 84] on icon "button" at bounding box center [43, 86] width 7 height 7
click at [605, 93] on button "Submit" at bounding box center [599, 86] width 56 height 22
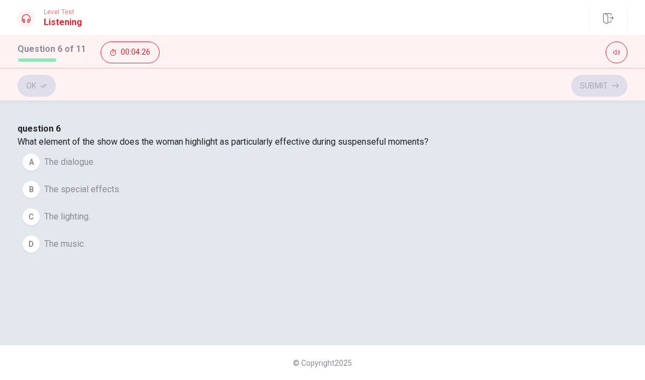
click at [214, 258] on button "D The music." at bounding box center [322, 244] width 610 height 27
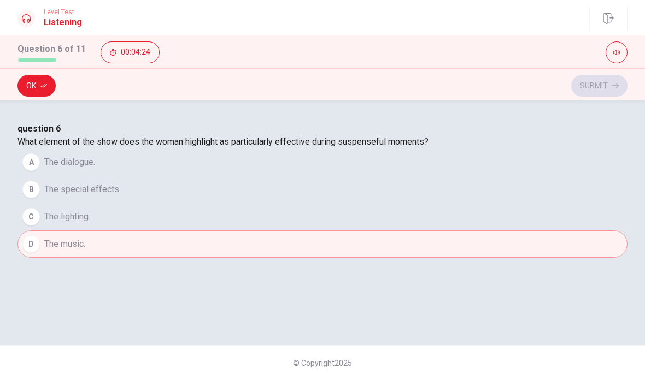
click at [40, 93] on button "Ok" at bounding box center [36, 86] width 38 height 22
click at [585, 82] on button "Submit" at bounding box center [599, 86] width 56 height 22
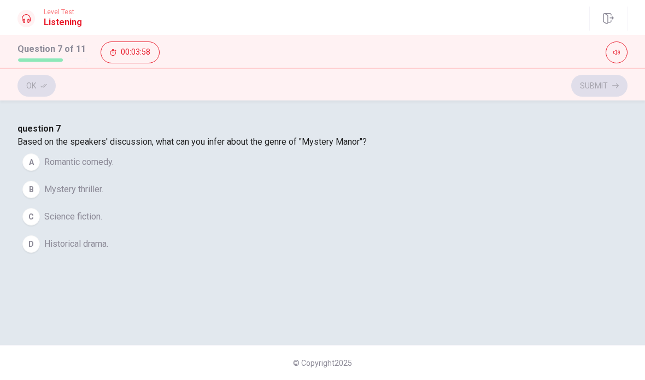
click at [102, 224] on span "Science fiction." at bounding box center [73, 216] width 58 height 13
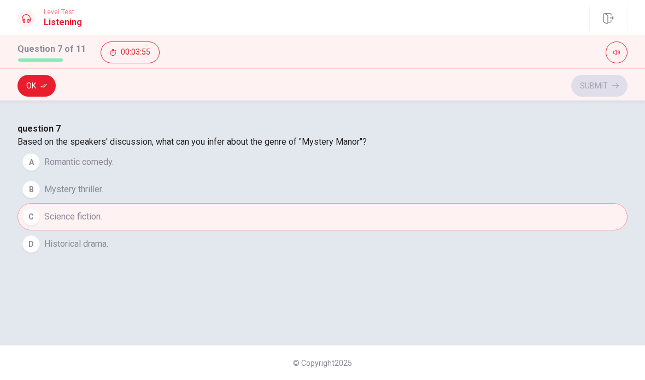
click at [40, 84] on icon "button" at bounding box center [43, 86] width 7 height 7
click at [601, 92] on button "Submit" at bounding box center [599, 86] width 56 height 22
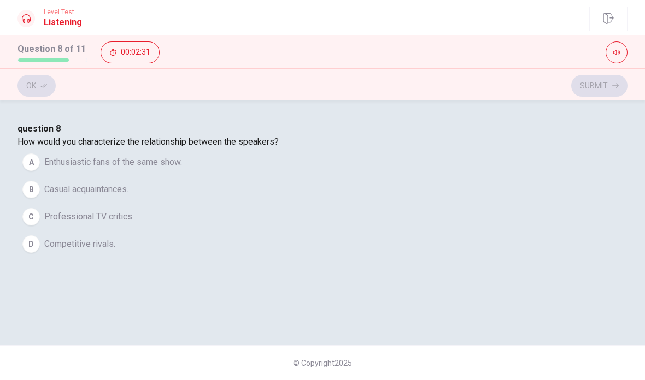
click at [250, 167] on button "A Enthusiastic fans of the same show." at bounding box center [322, 162] width 610 height 27
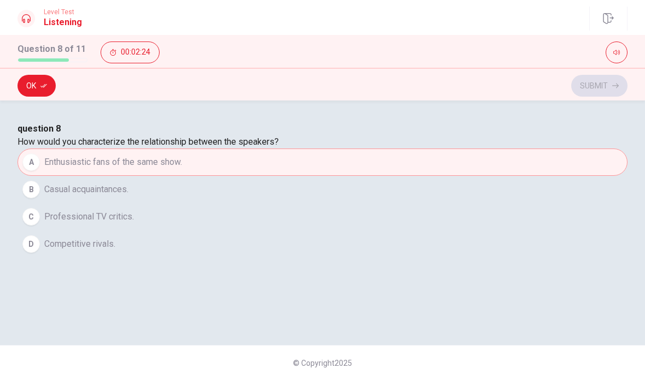
click at [214, 231] on button "C Professional TV critics." at bounding box center [322, 216] width 610 height 27
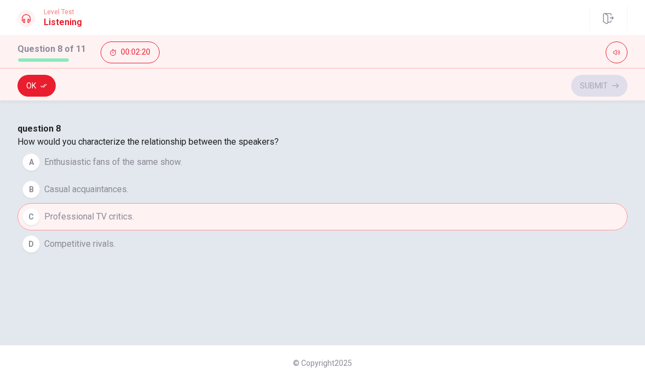
click at [182, 169] on span "Enthusiastic fans of the same show." at bounding box center [113, 162] width 138 height 13
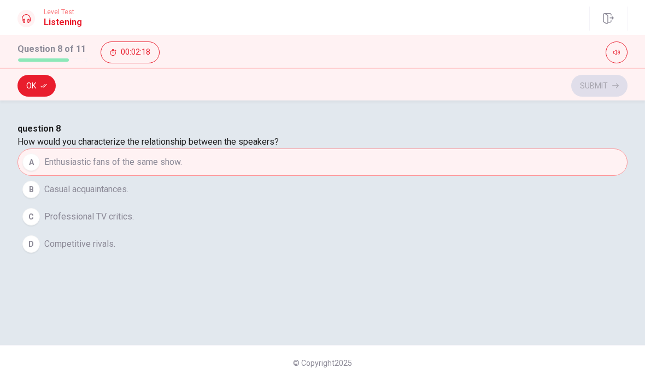
click at [134, 224] on span "Professional TV critics." at bounding box center [89, 216] width 90 height 13
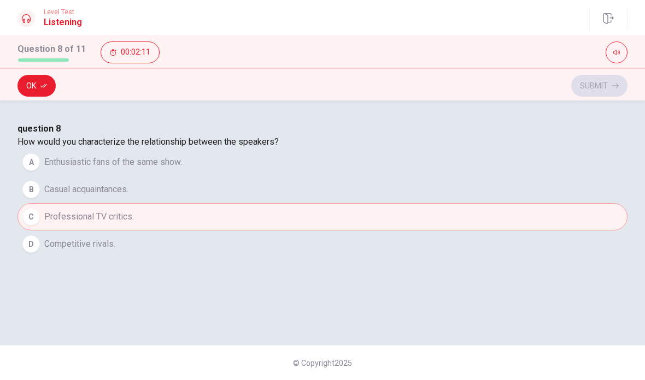
click at [115, 251] on span "Competitive rivals." at bounding box center [79, 244] width 71 height 13
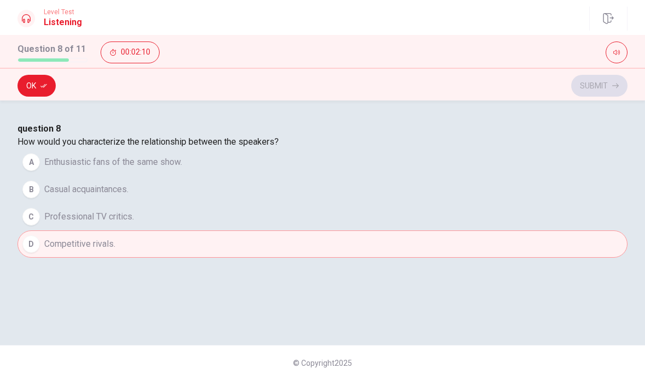
click at [49, 81] on button "Ok" at bounding box center [36, 86] width 38 height 22
click at [609, 86] on button "Submit" at bounding box center [599, 86] width 56 height 22
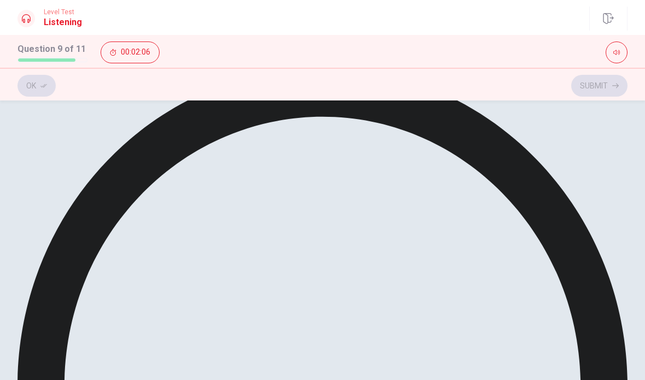
scroll to position [72, 0]
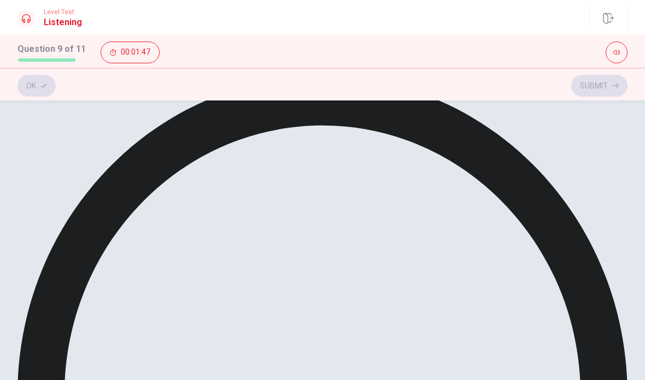
click at [46, 96] on button "Ok" at bounding box center [36, 86] width 38 height 22
click at [600, 93] on button "Submit" at bounding box center [599, 86] width 56 height 22
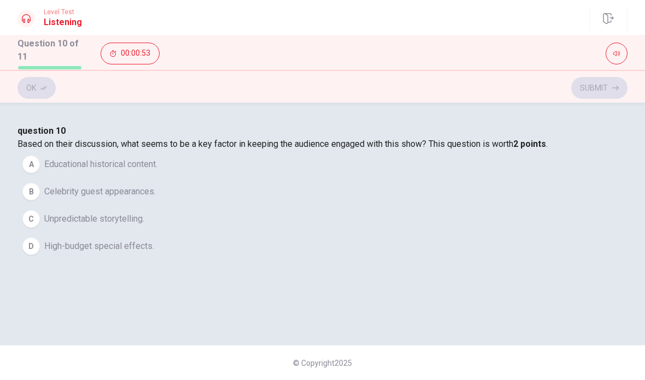
click at [144, 226] on span "Unpredictable storytelling." at bounding box center [94, 219] width 100 height 13
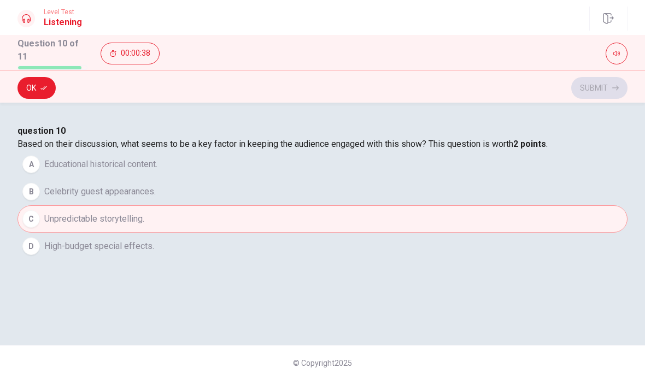
click at [154, 253] on span "High-budget special effects." at bounding box center [99, 246] width 110 height 13
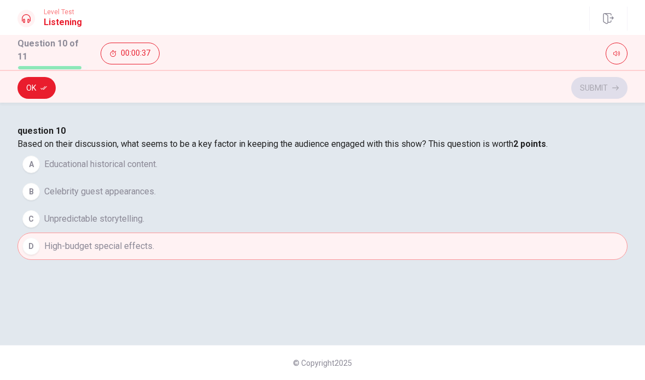
click at [154, 253] on span "High-budget special effects." at bounding box center [99, 246] width 110 height 13
click at [29, 86] on button "Ok" at bounding box center [36, 88] width 38 height 22
click at [587, 84] on button "Submit" at bounding box center [599, 88] width 56 height 22
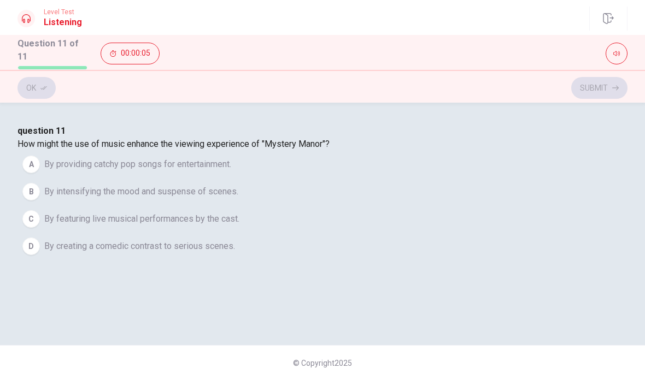
click at [265, 181] on button "B By intensifying the mood and suspense of scenes." at bounding box center [322, 191] width 610 height 27
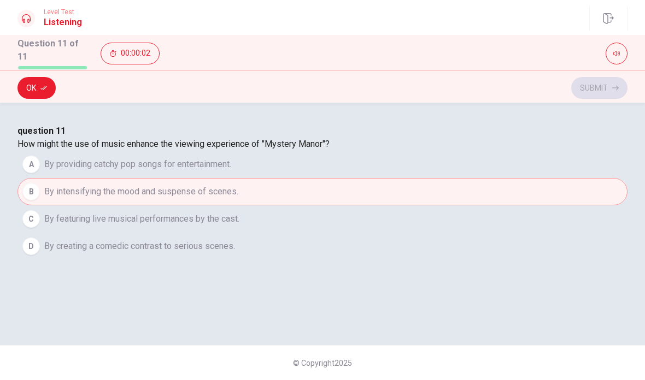
click at [27, 92] on button "Ok" at bounding box center [36, 88] width 38 height 22
click at [600, 84] on button "Submit" at bounding box center [599, 88] width 56 height 22
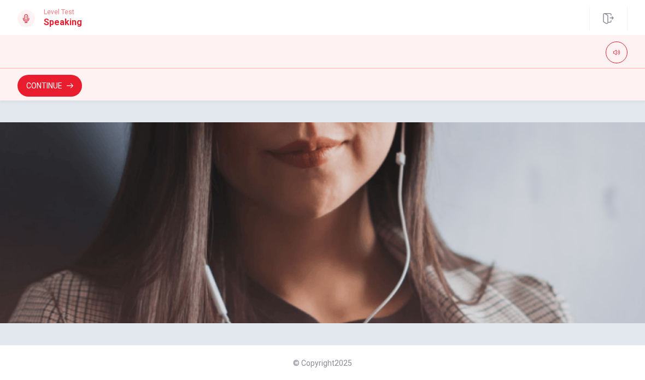
scroll to position [190, 0]
click at [56, 85] on button "Continue" at bounding box center [49, 86] width 65 height 22
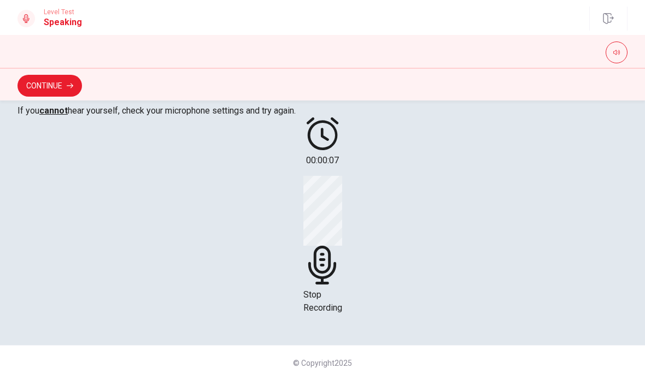
scroll to position [196, 0]
click at [332, 285] on icon at bounding box center [322, 265] width 39 height 39
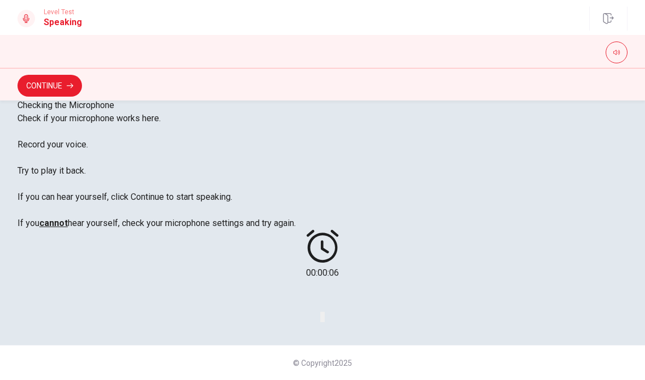
scroll to position [244, 0]
click at [323, 294] on div at bounding box center [323, 295] width 0 height 13
click at [325, 323] on button "Play Audio" at bounding box center [324, 317] width 2 height 10
click at [323, 302] on div at bounding box center [323, 295] width 0 height 13
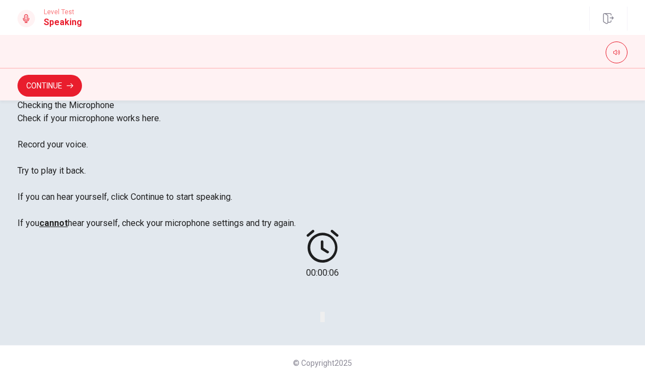
scroll to position [236, 0]
click at [320, 323] on button "Record Again" at bounding box center [321, 317] width 2 height 10
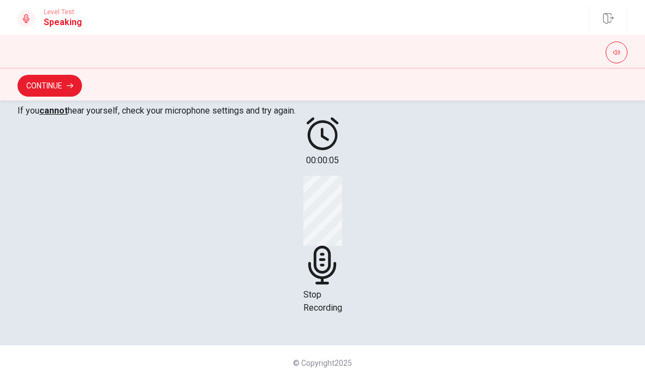
click at [342, 312] on div "Stop Recording" at bounding box center [322, 245] width 39 height 139
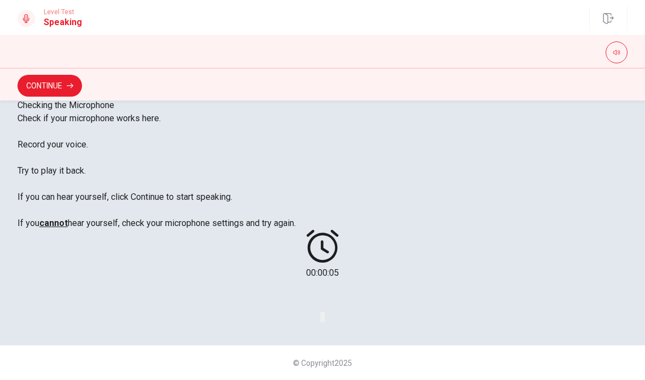
click at [325, 323] on button "Play Audio" at bounding box center [324, 317] width 2 height 10
click at [56, 79] on button "Continue" at bounding box center [49, 86] width 65 height 22
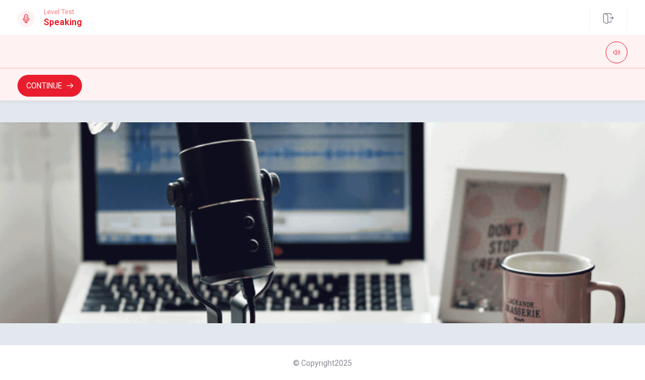
scroll to position [72, 0]
click at [61, 79] on button "Continue" at bounding box center [49, 86] width 65 height 22
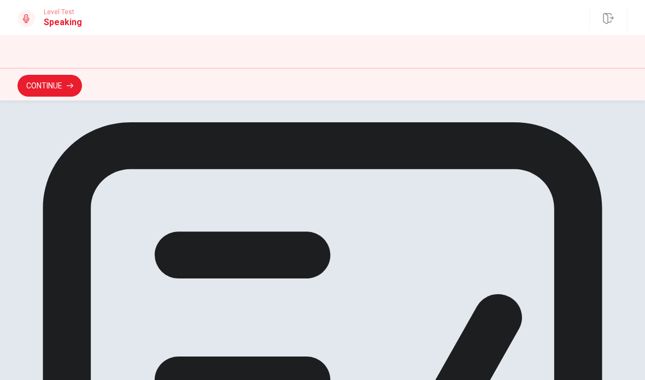
scroll to position [0, 0]
click at [48, 86] on button "Continue" at bounding box center [49, 86] width 65 height 22
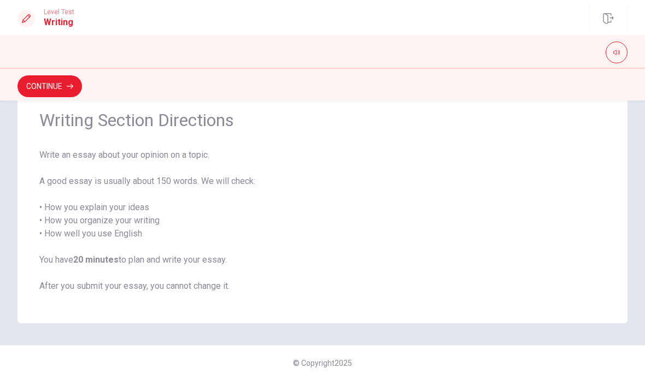
scroll to position [44, 0]
click at [82, 80] on button "Continue" at bounding box center [49, 86] width 65 height 22
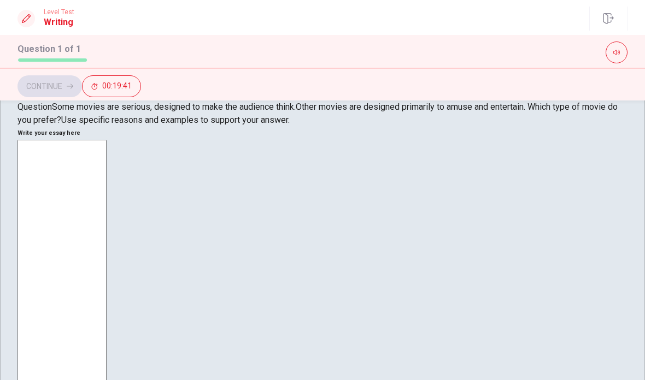
scroll to position [179, 0]
click at [107, 182] on textarea at bounding box center [61, 291] width 89 height 302
type textarea "8"
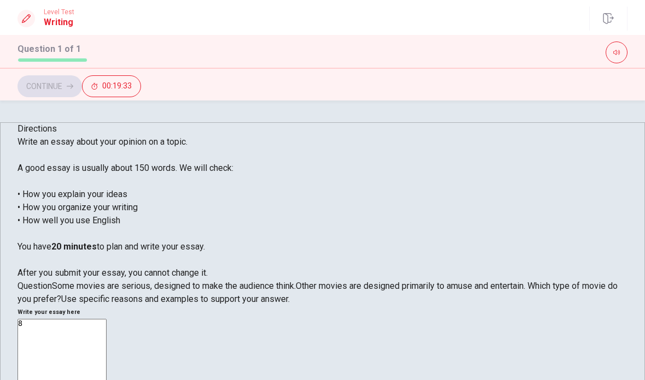
type textarea "x"
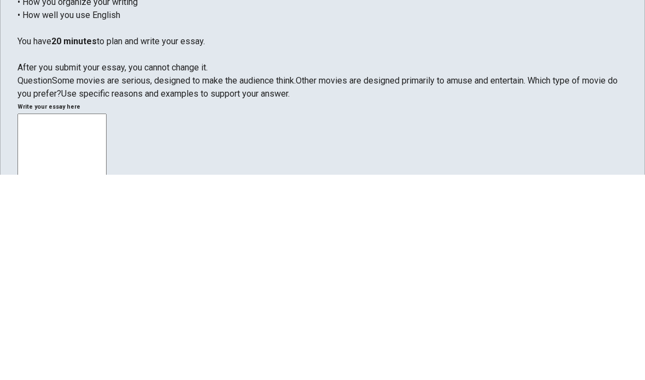
type textarea "9"
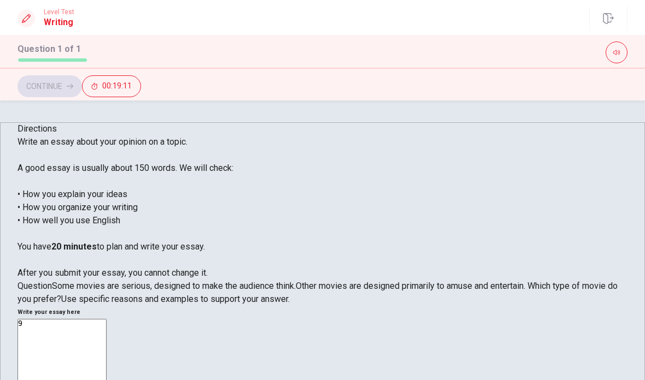
type textarea "x"
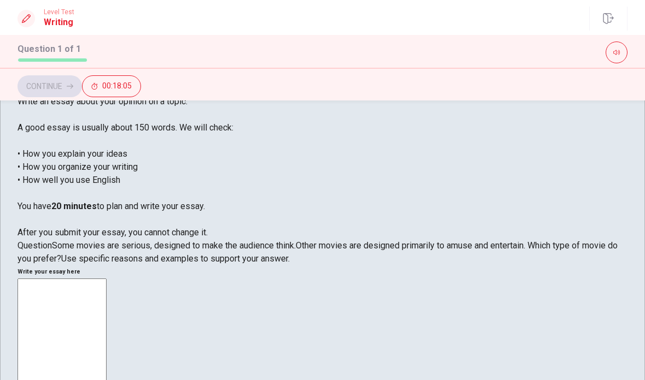
scroll to position [44, 0]
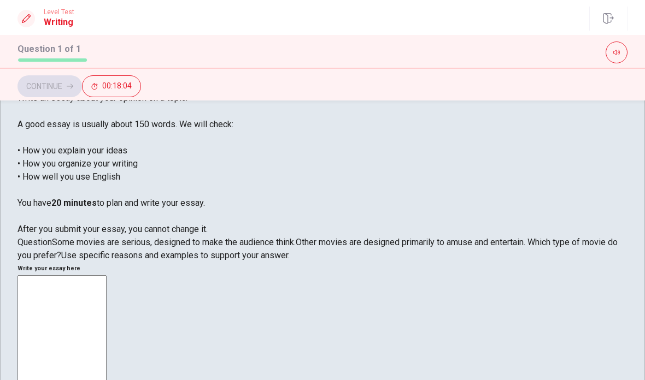
type textarea "I"
type textarea "x"
type textarea "I"
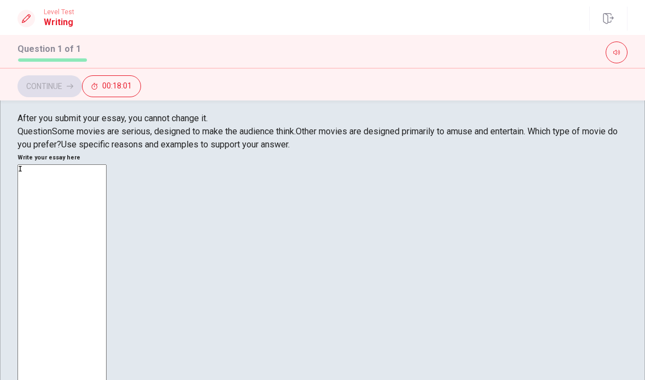
scroll to position [156, 0]
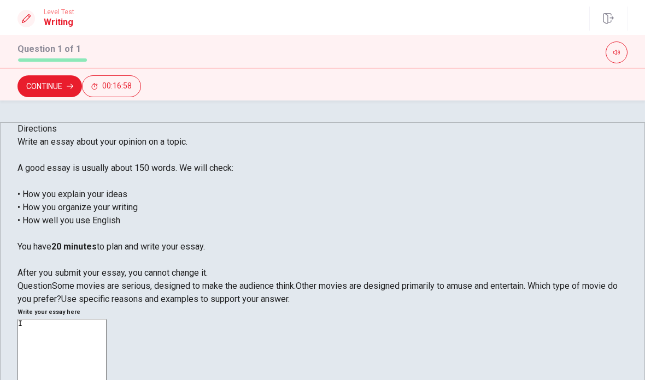
type textarea "x"
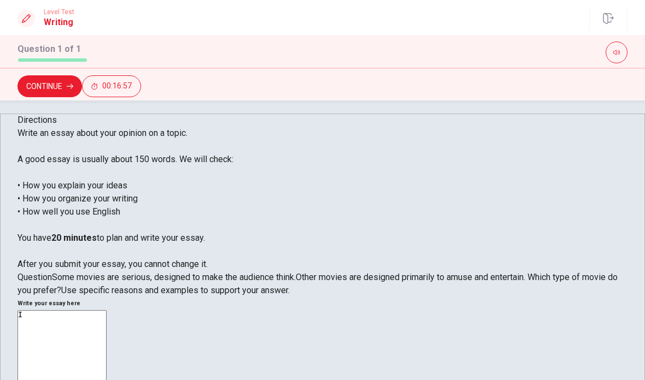
scroll to position [10, 0]
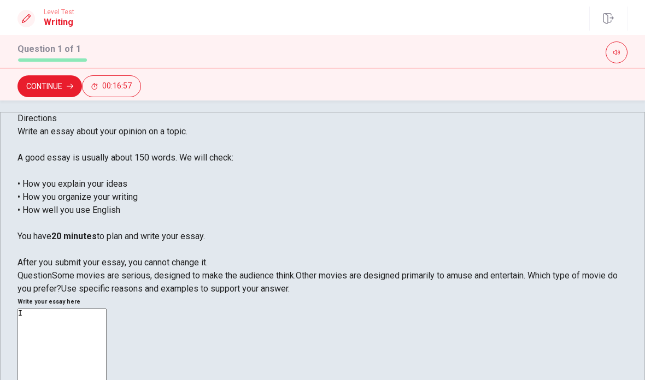
type textarea "I I"
type textarea "x"
type textarea "I"
type textarea "x"
